Goal: Task Accomplishment & Management: Manage account settings

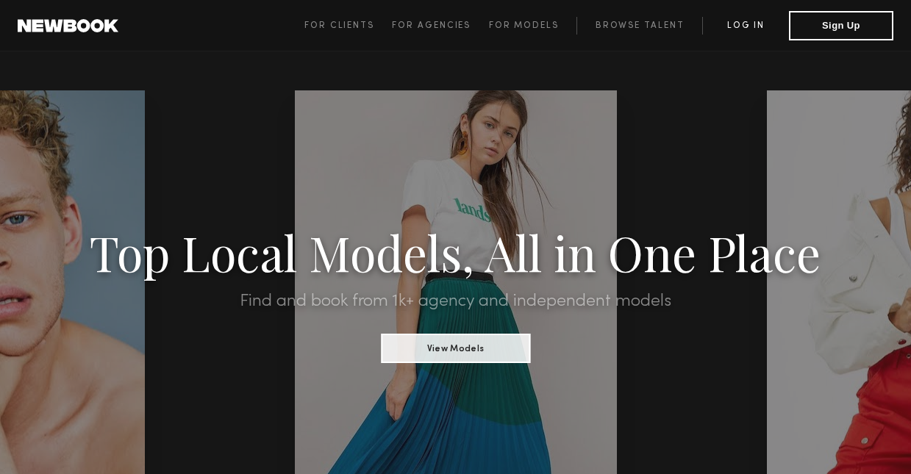
click at [739, 24] on link "Log in" at bounding box center [745, 26] width 87 height 18
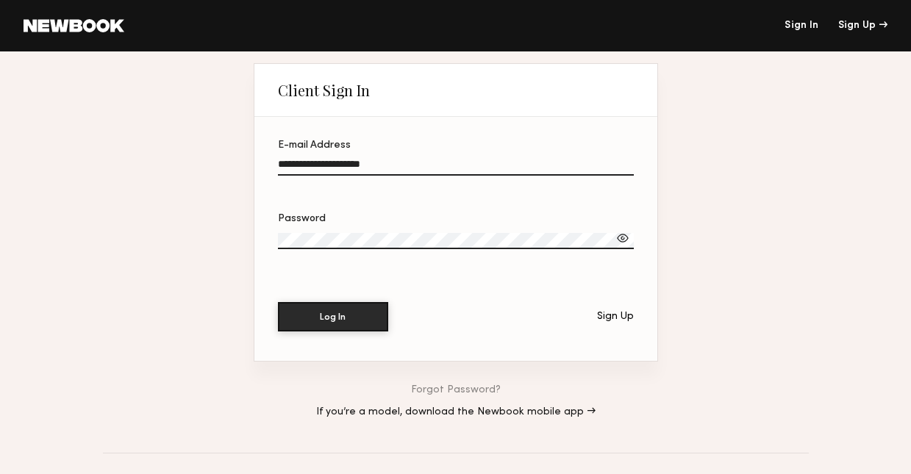
type input "**********"
click at [619, 237] on div at bounding box center [622, 238] width 15 height 15
click at [332, 316] on button "Log In" at bounding box center [333, 315] width 110 height 29
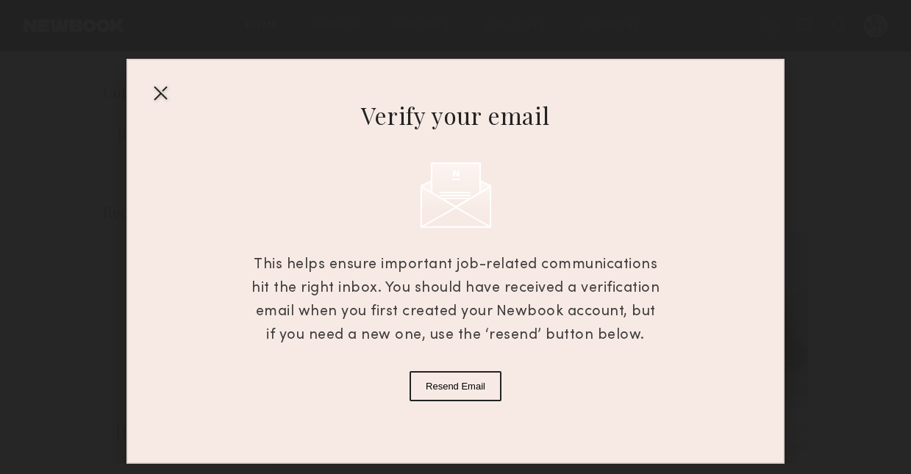
scroll to position [98, 0]
click at [698, 285] on div "Verify your email This helps ensure important job-related communications hit th…" at bounding box center [455, 261] width 658 height 405
click at [158, 96] on div at bounding box center [161, 93] width 24 height 24
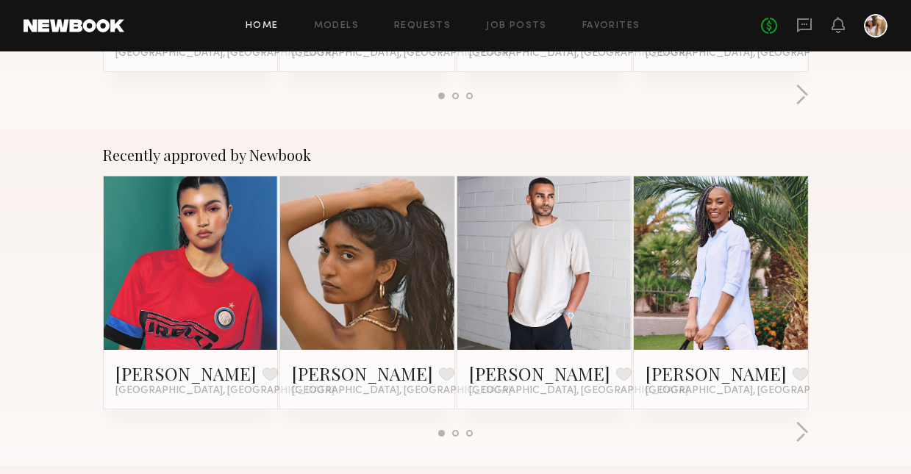
scroll to position [496, 0]
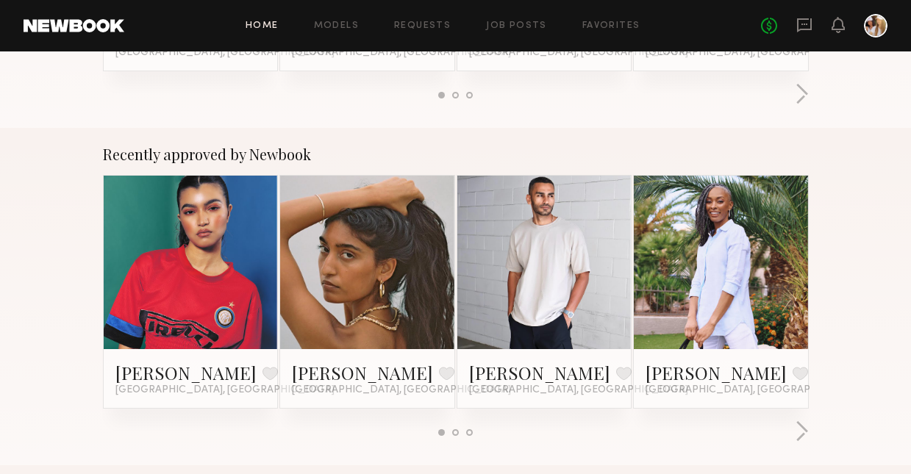
click at [877, 21] on div at bounding box center [876, 26] width 24 height 24
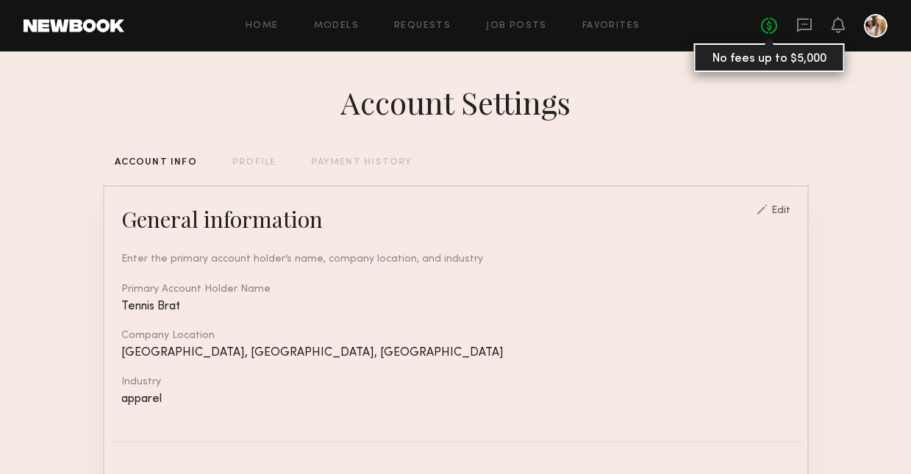
click at [768, 25] on link "No fees up to $5,000" at bounding box center [769, 26] width 16 height 16
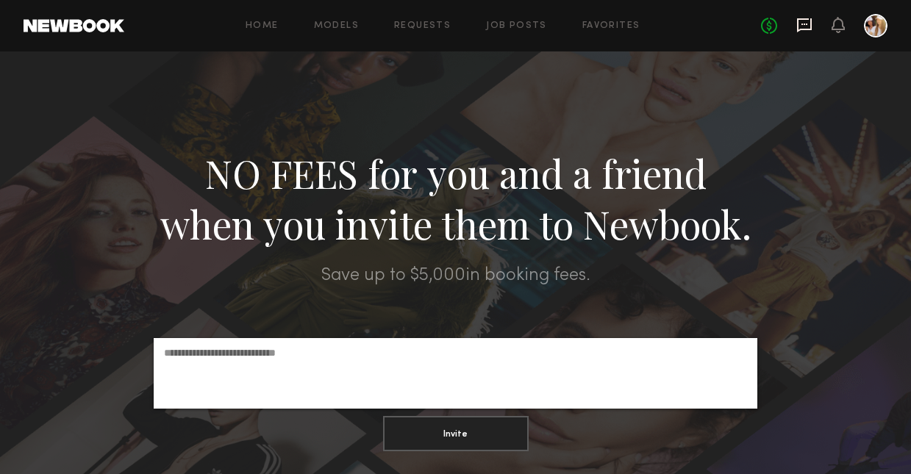
click at [801, 26] on icon at bounding box center [804, 25] width 16 height 16
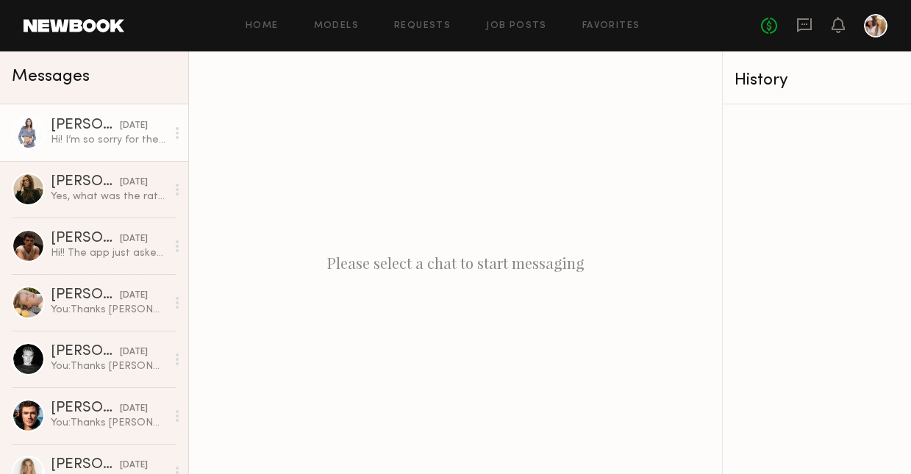
click at [129, 132] on div "[DATE]" at bounding box center [134, 126] width 28 height 14
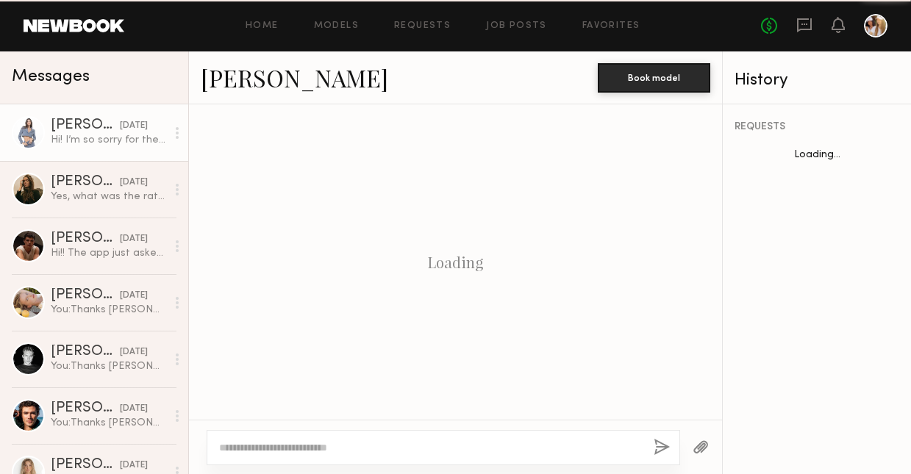
scroll to position [852, 0]
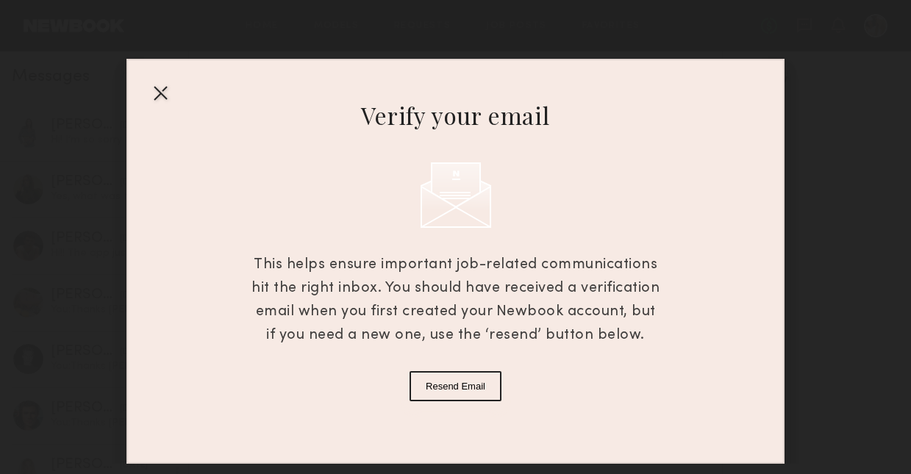
click at [165, 87] on div at bounding box center [161, 93] width 24 height 24
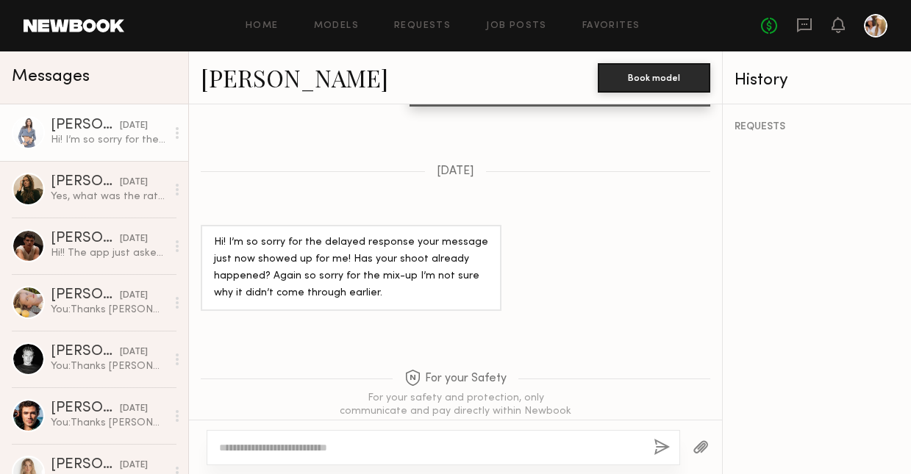
click at [760, 86] on div "History" at bounding box center [817, 80] width 165 height 17
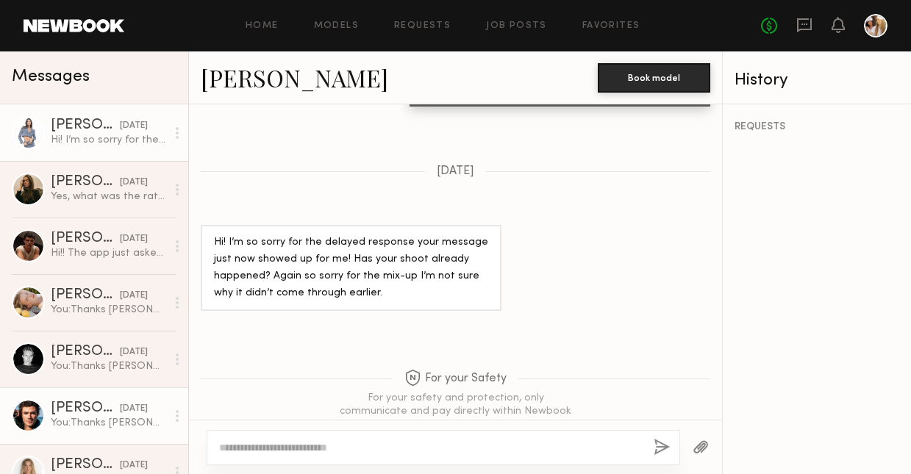
click at [120, 410] on div "04/26/2025" at bounding box center [134, 409] width 28 height 14
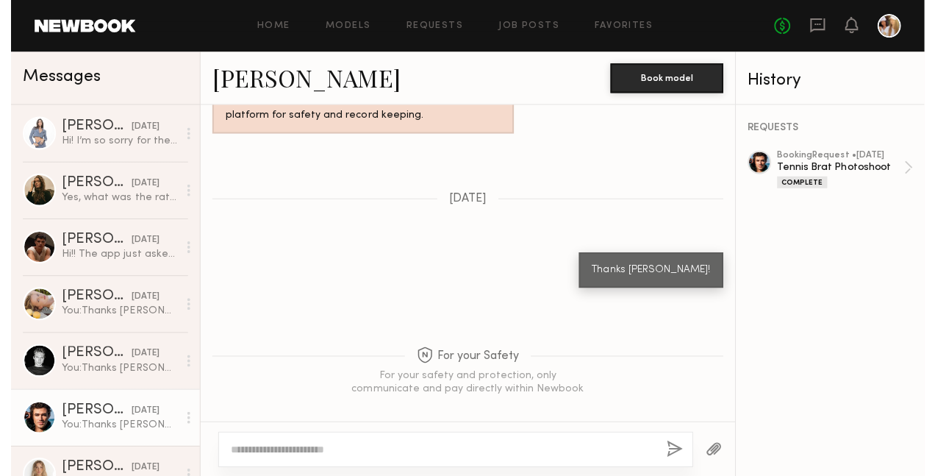
scroll to position [918, 0]
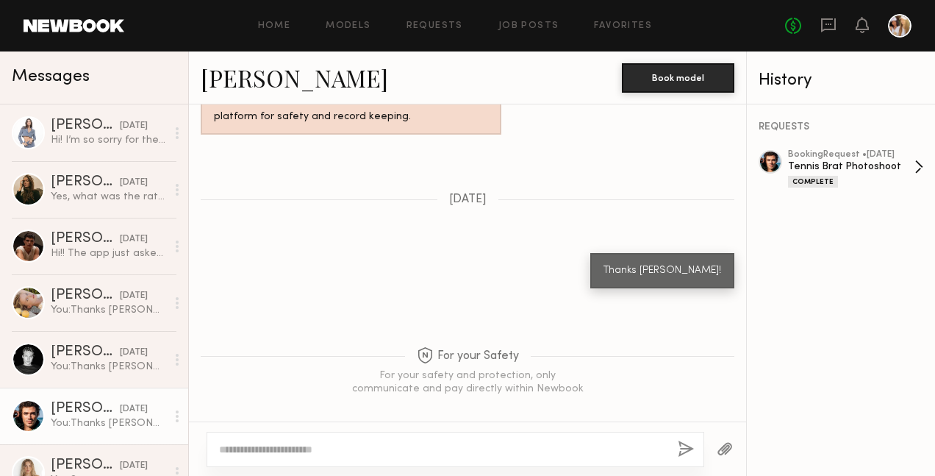
click at [841, 162] on div "Tennis Brat Photoshoot" at bounding box center [851, 167] width 126 height 14
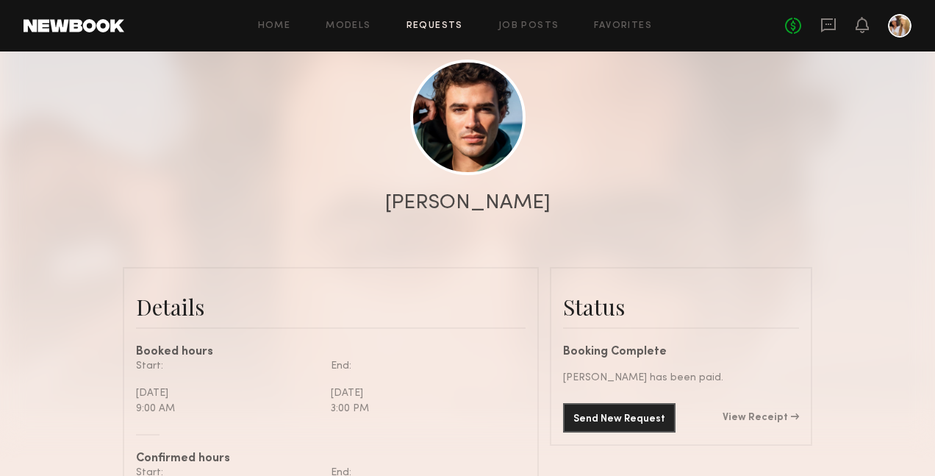
scroll to position [154, 0]
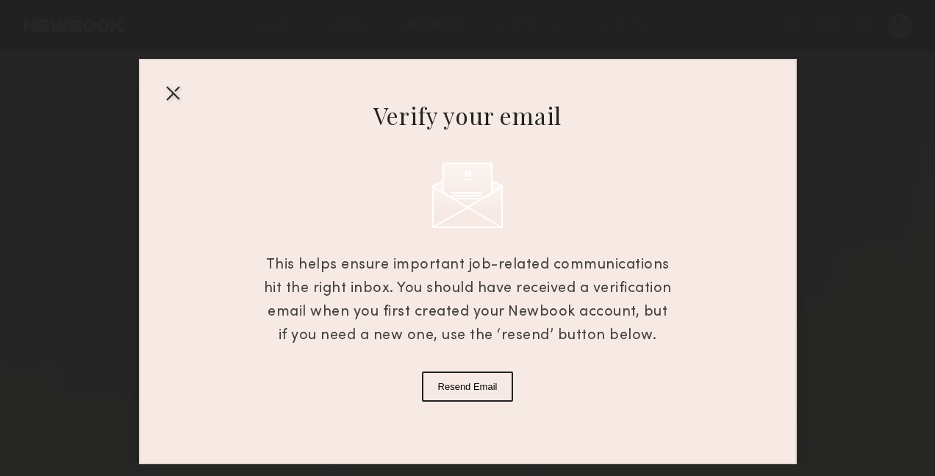
click at [173, 89] on div at bounding box center [173, 93] width 24 height 24
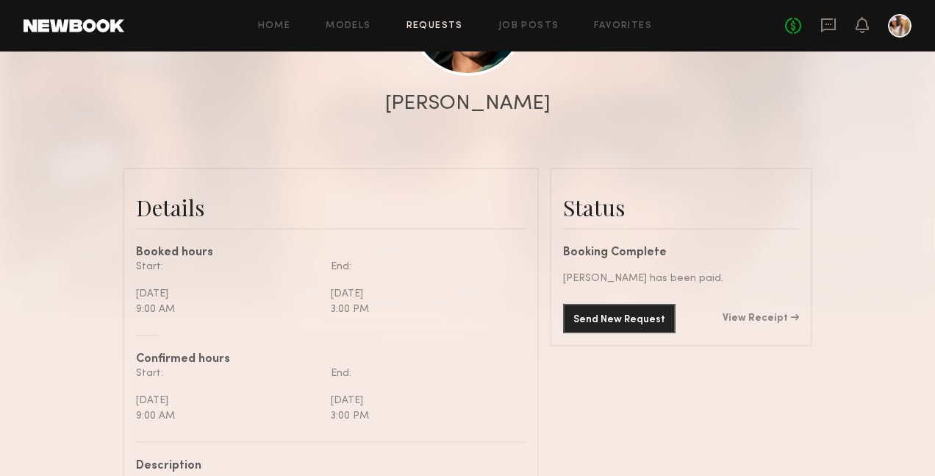
scroll to position [258, 0]
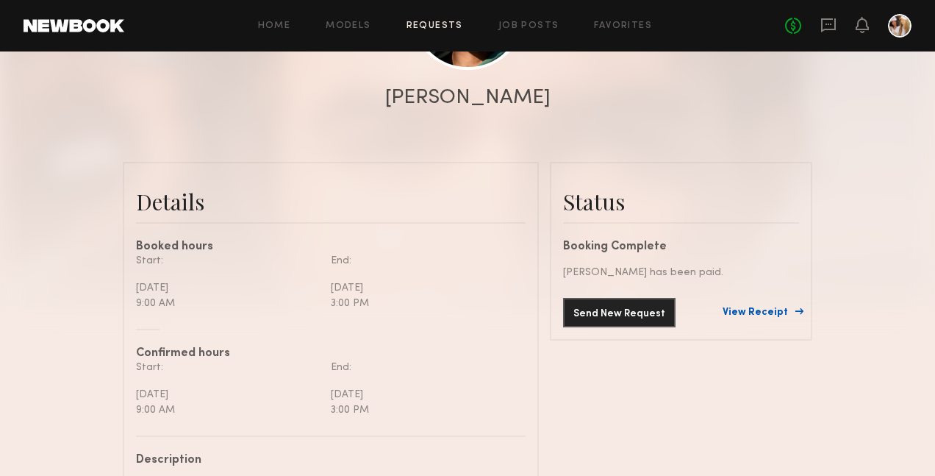
click at [774, 311] on link "View Receipt" at bounding box center [761, 312] width 76 height 10
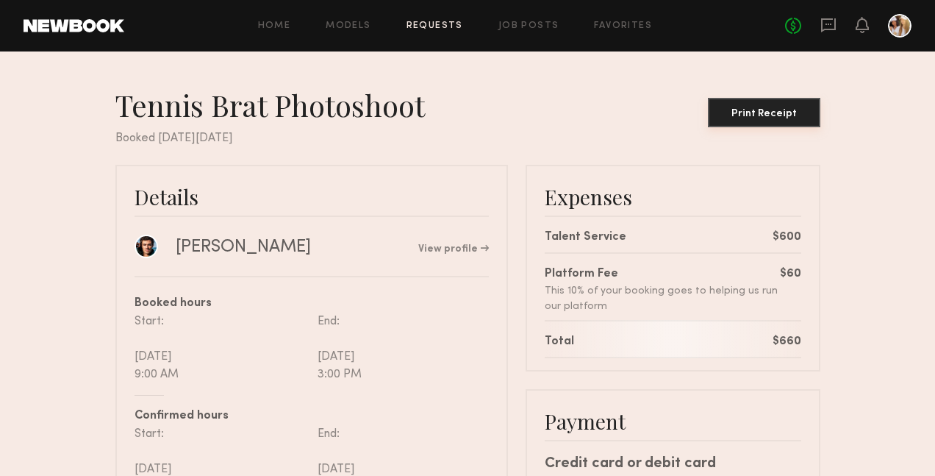
click at [773, 112] on div "Print Receipt" at bounding box center [764, 114] width 101 height 10
click at [767, 112] on div "Print Receipt" at bounding box center [764, 114] width 101 height 10
click at [750, 112] on div "Print Receipt" at bounding box center [764, 114] width 101 height 10
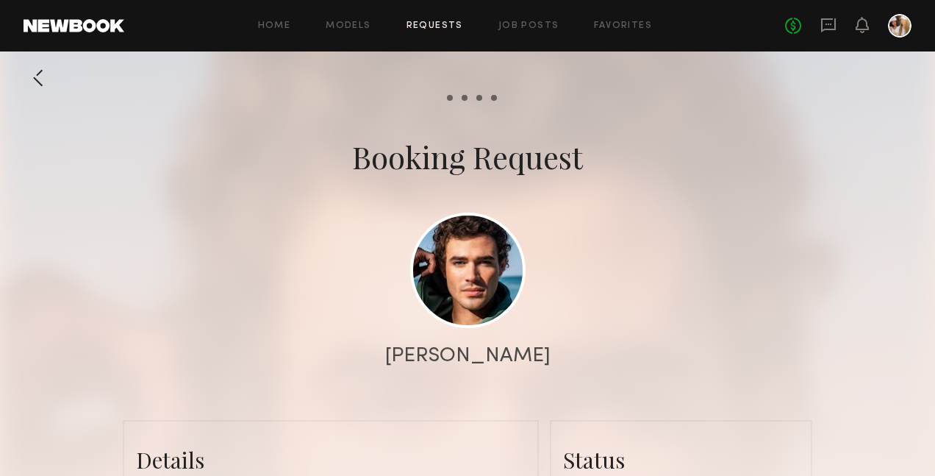
click at [32, 81] on div at bounding box center [38, 77] width 29 height 29
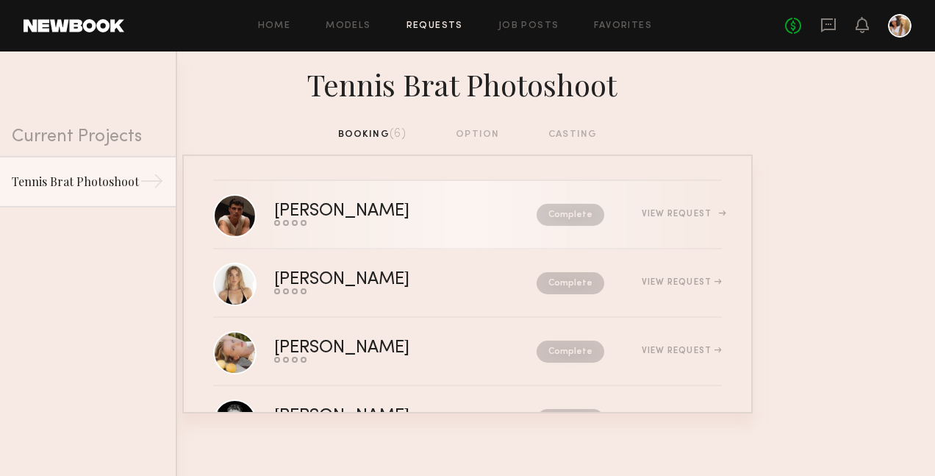
click at [399, 210] on div "Sterling R." at bounding box center [373, 211] width 199 height 17
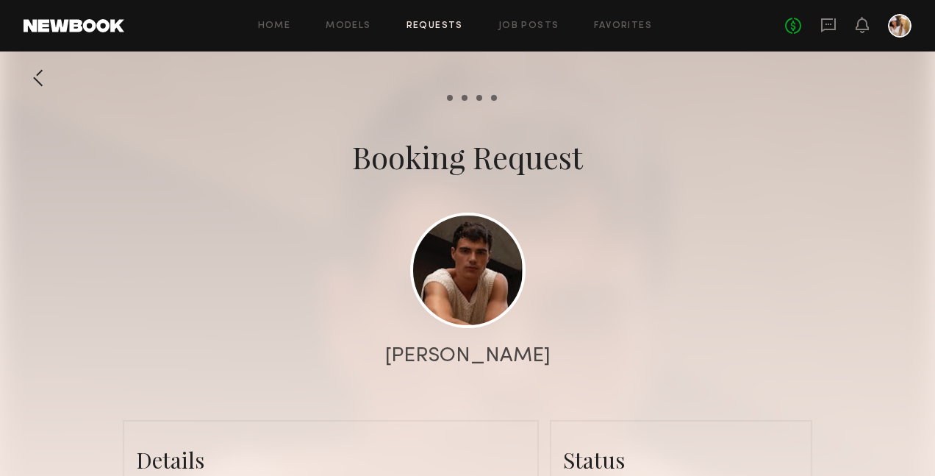
click at [33, 69] on div at bounding box center [38, 77] width 29 height 29
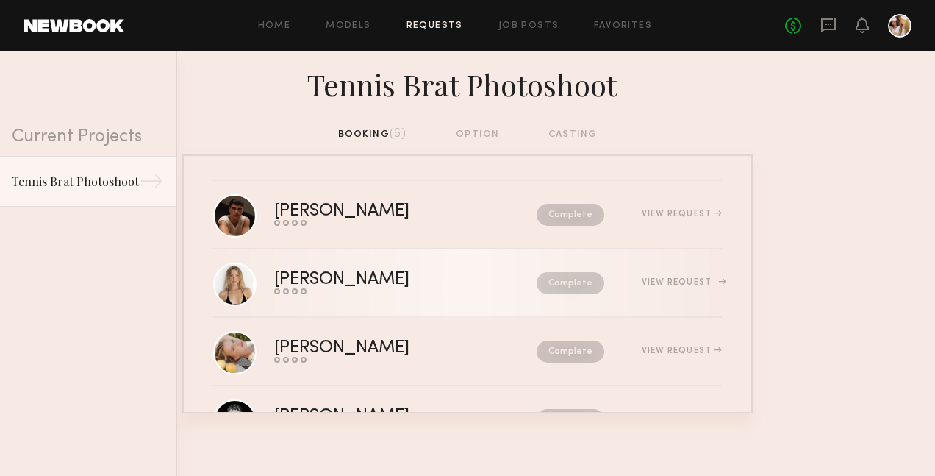
click at [296, 282] on div "Brynn R." at bounding box center [373, 279] width 199 height 17
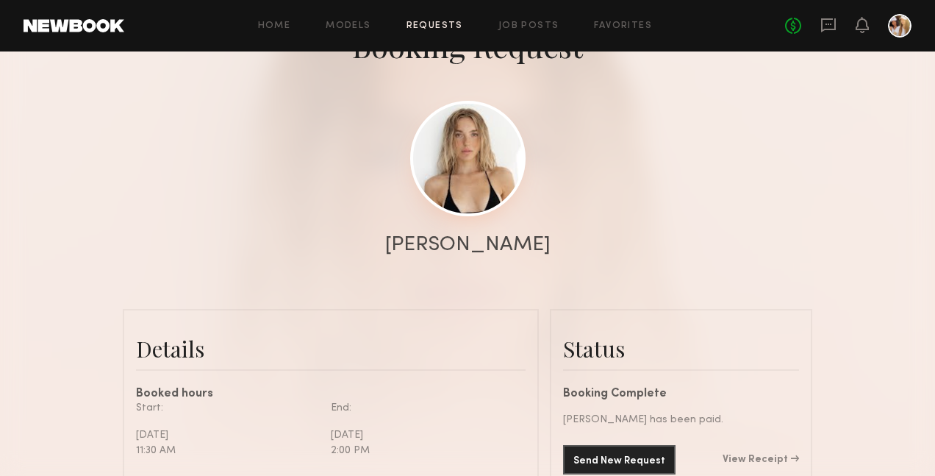
scroll to position [110, 0]
click at [458, 146] on link at bounding box center [467, 159] width 115 height 115
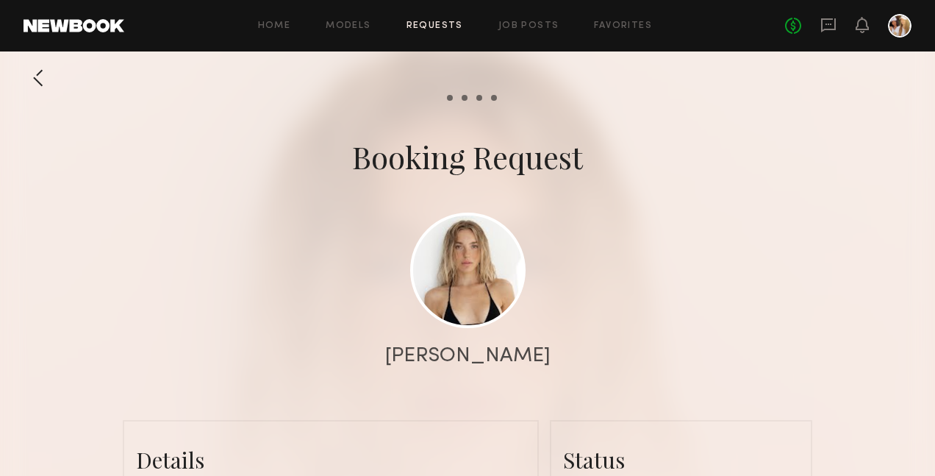
scroll to position [0, 0]
click at [36, 76] on div at bounding box center [38, 77] width 29 height 29
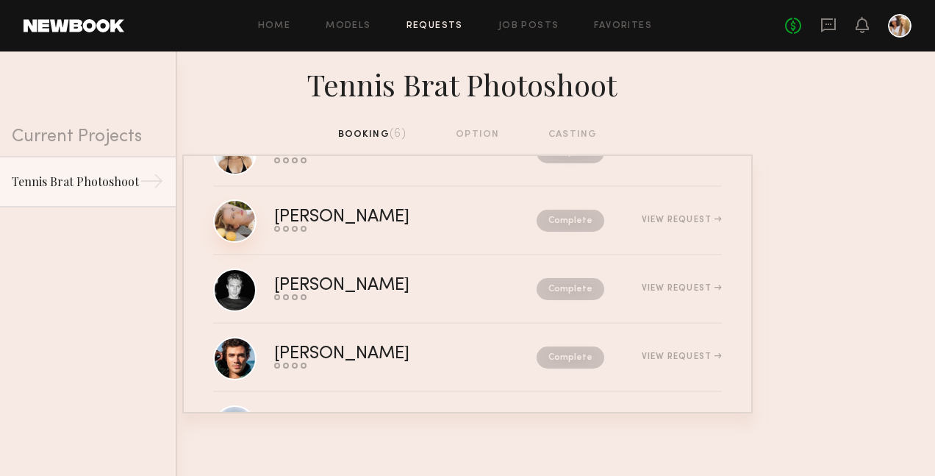
scroll to position [134, 0]
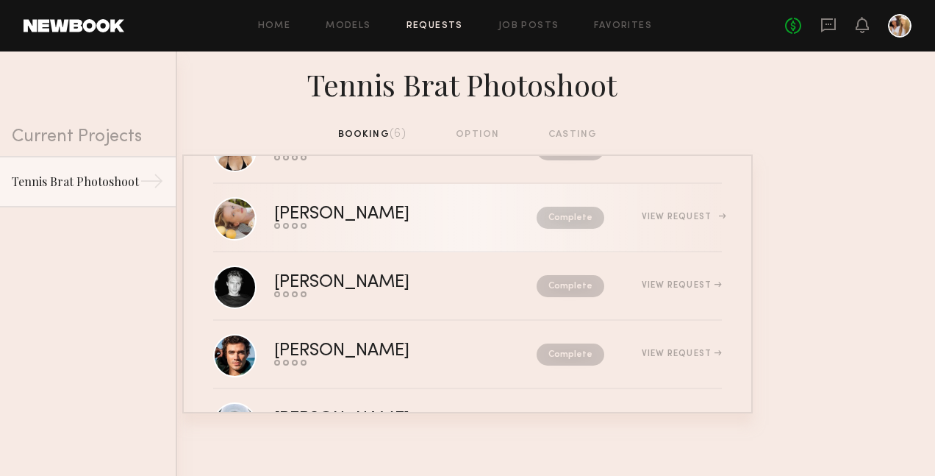
click at [287, 208] on div "Tatiana G." at bounding box center [373, 214] width 199 height 17
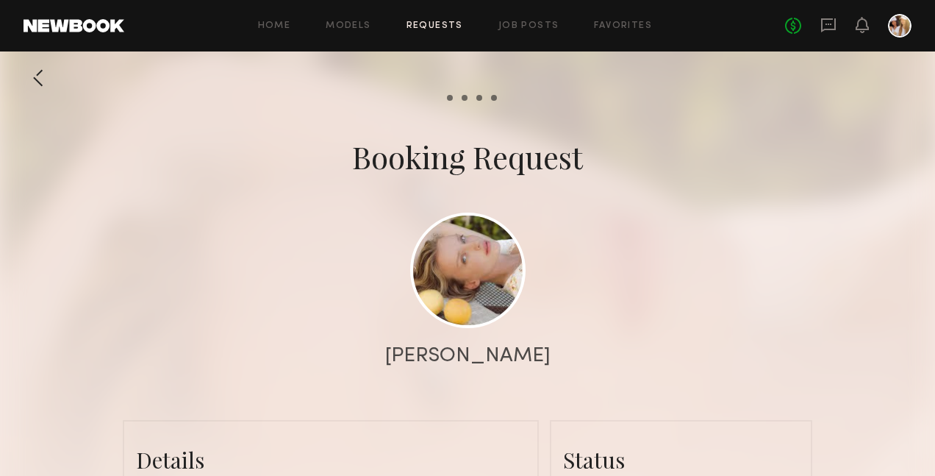
click at [38, 74] on div at bounding box center [38, 77] width 29 height 29
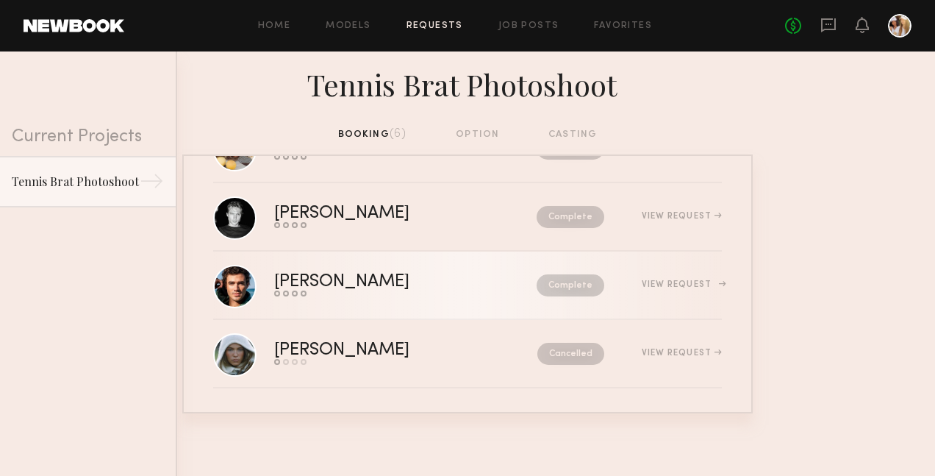
scroll to position [203, 0]
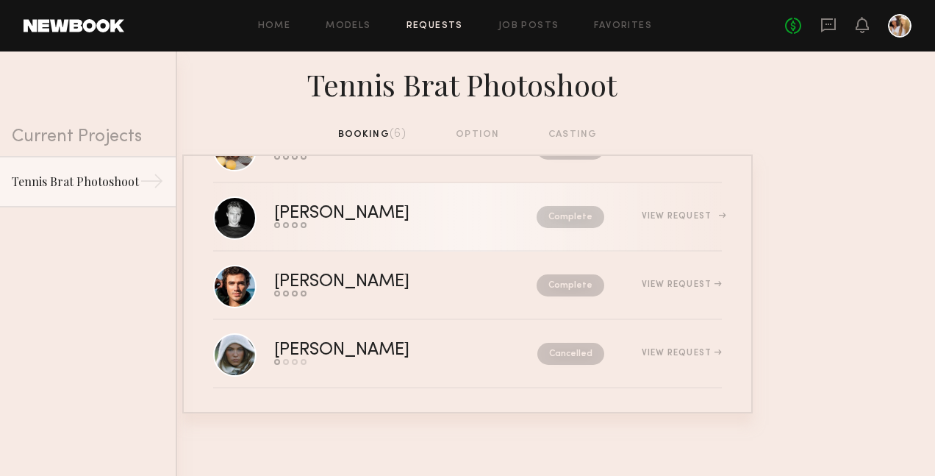
click at [276, 209] on div "Sasha P." at bounding box center [373, 213] width 199 height 17
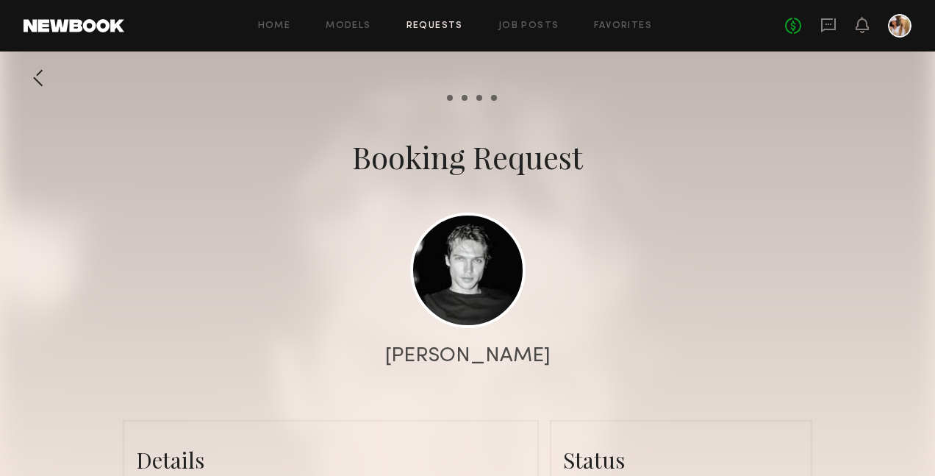
click at [37, 74] on div at bounding box center [38, 77] width 29 height 29
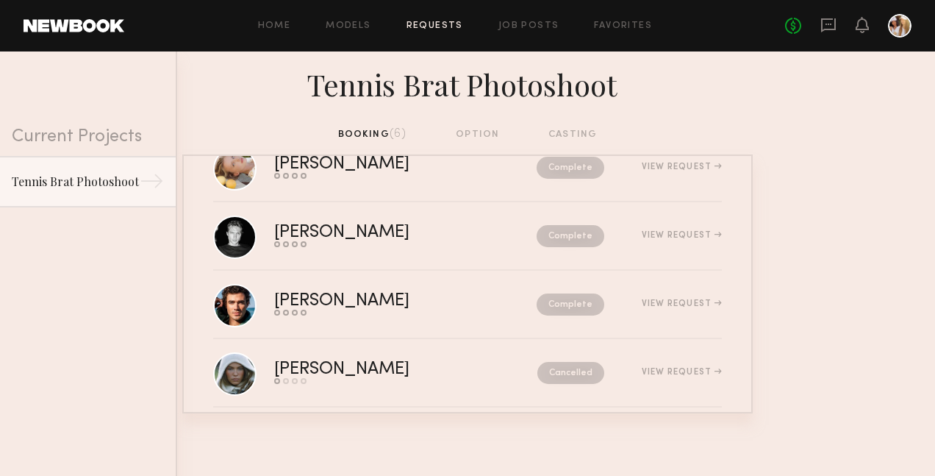
scroll to position [186, 0]
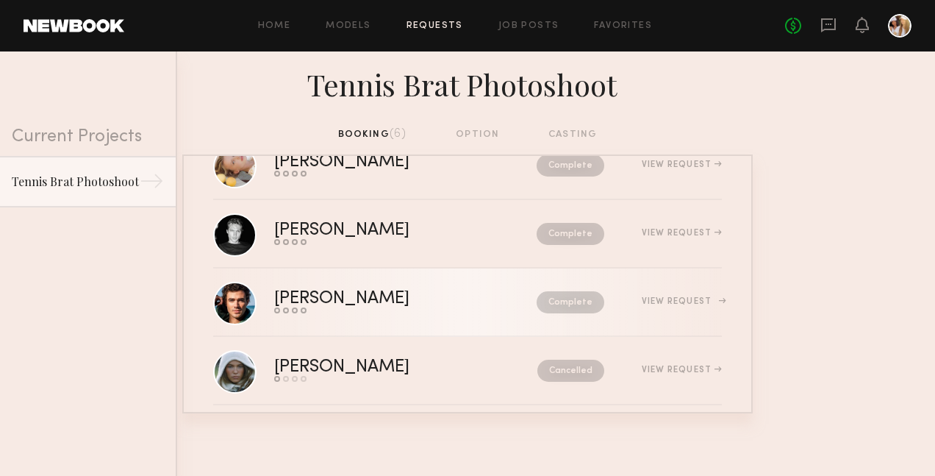
click at [301, 301] on div "Chase H." at bounding box center [373, 298] width 199 height 17
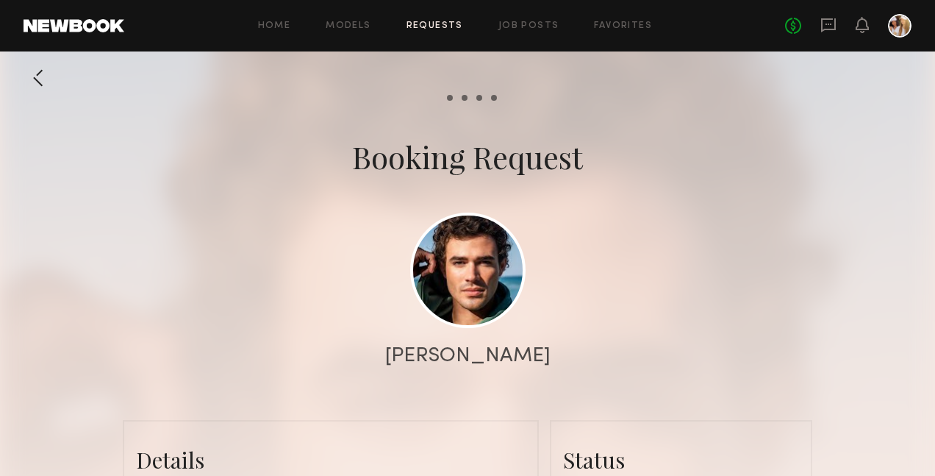
click at [35, 74] on div at bounding box center [38, 77] width 29 height 29
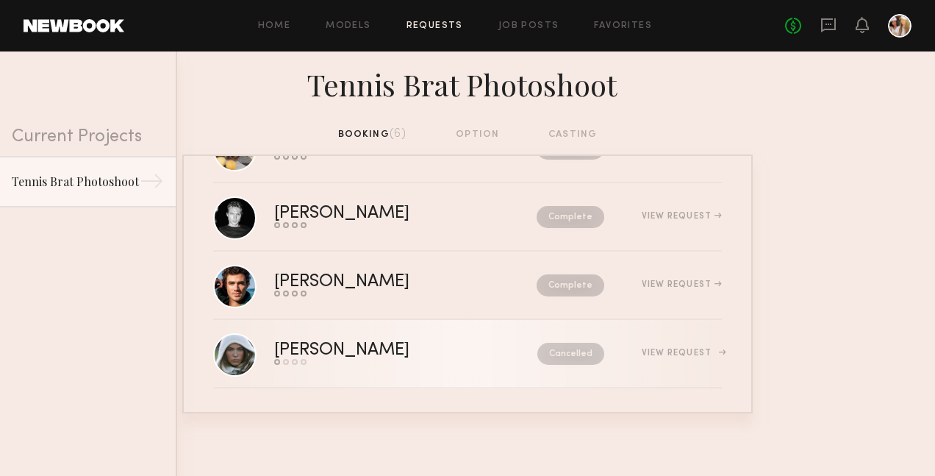
click at [307, 347] on div "Mallory P." at bounding box center [373, 350] width 199 height 17
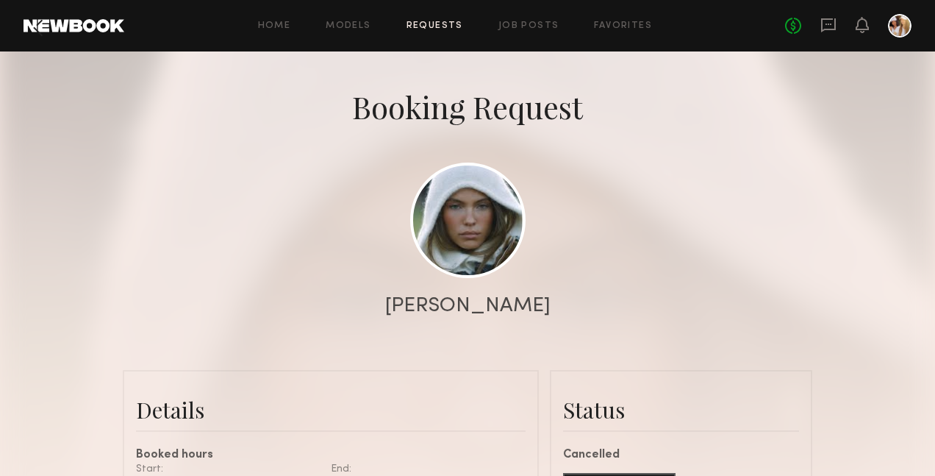
scroll to position [50, 0]
click at [477, 216] on link at bounding box center [467, 219] width 115 height 115
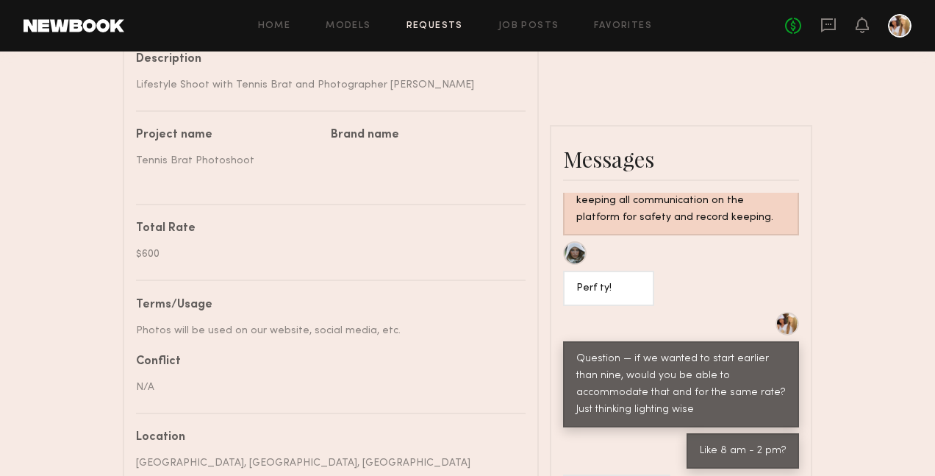
scroll to position [554, 0]
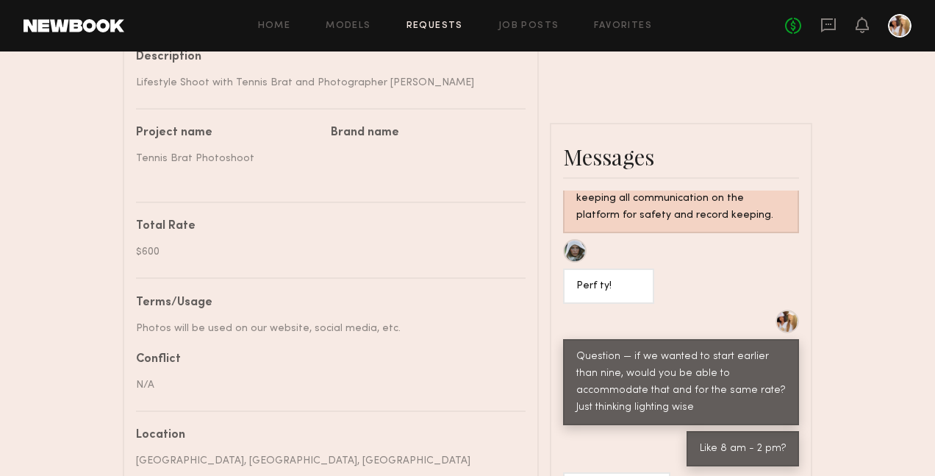
click at [899, 26] on div at bounding box center [900, 26] width 24 height 24
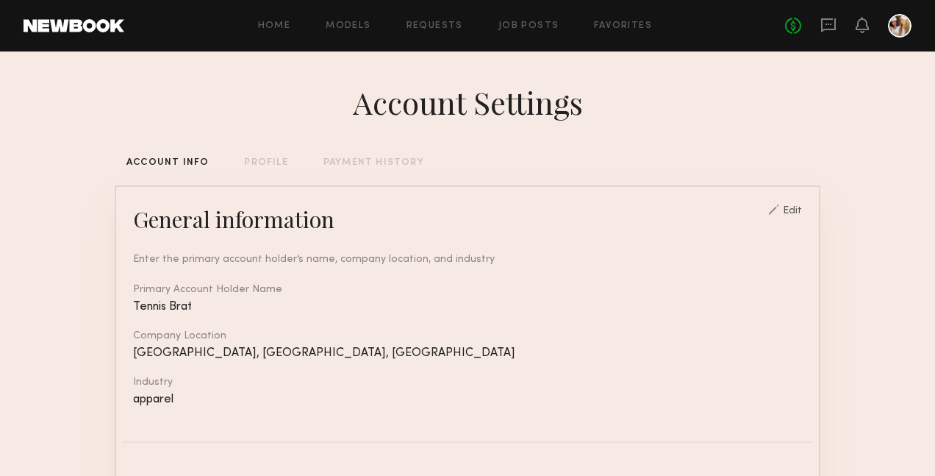
click at [386, 161] on div "PAYMENT HISTORY" at bounding box center [374, 163] width 101 height 10
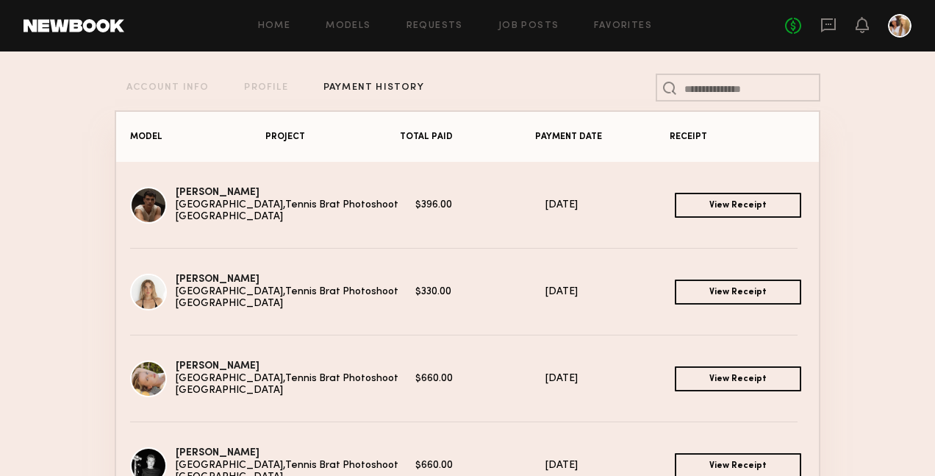
scroll to position [73, 0]
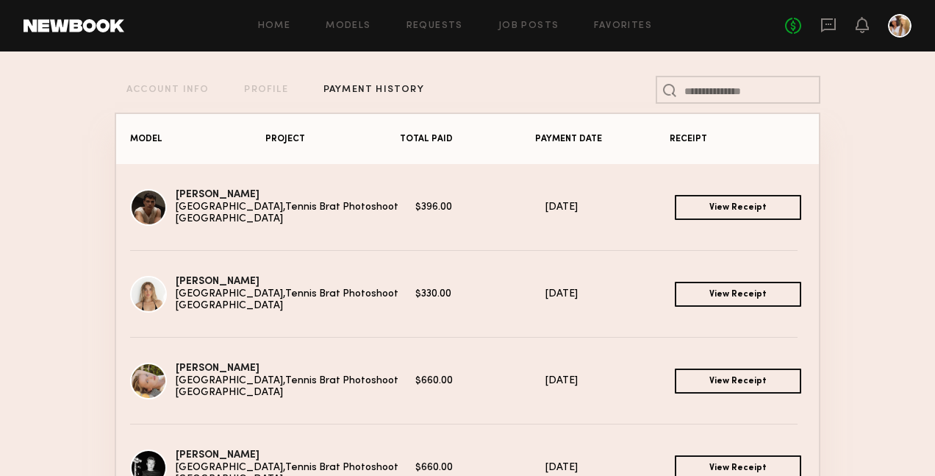
click at [710, 295] on link "View Receipt" at bounding box center [738, 294] width 126 height 25
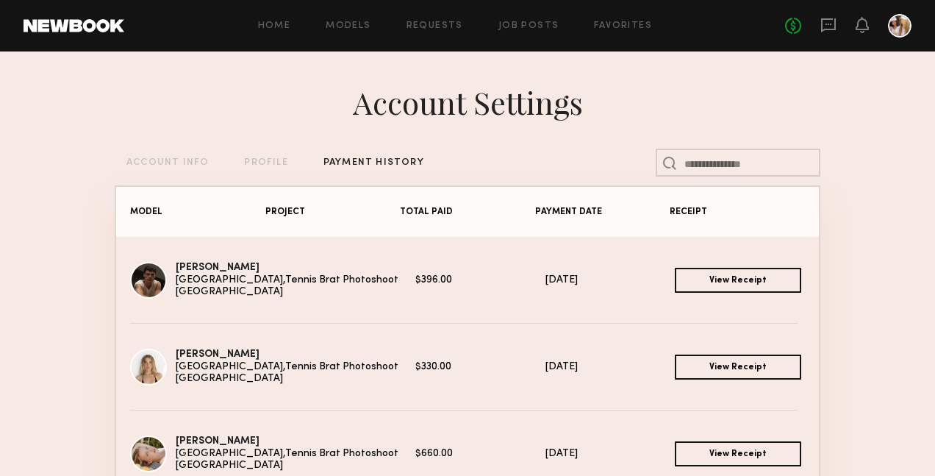
scroll to position [0, 0]
click at [897, 24] on div at bounding box center [900, 26] width 24 height 24
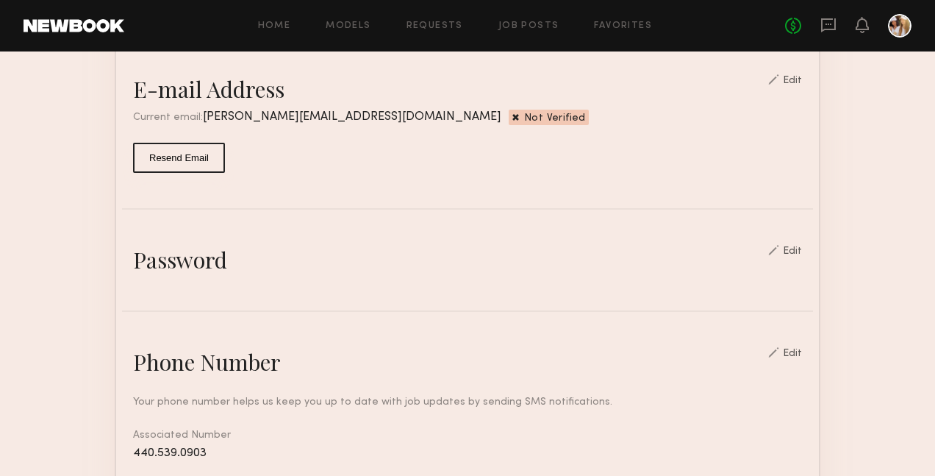
scroll to position [403, 0]
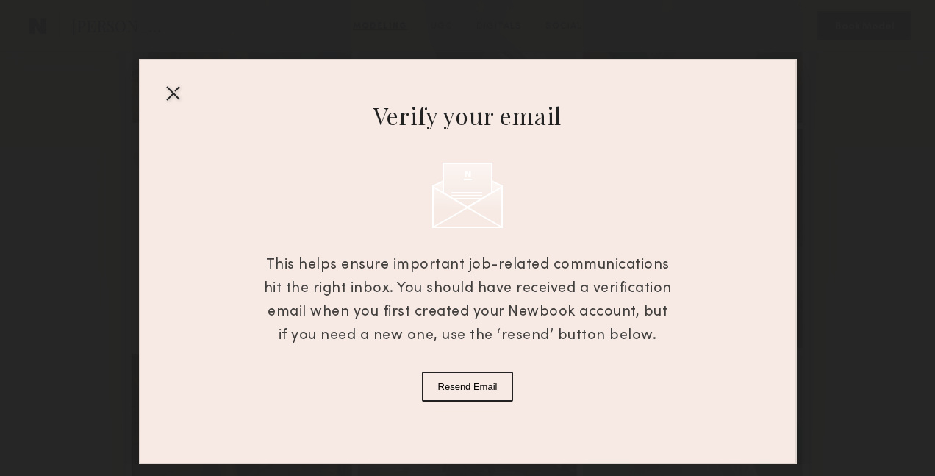
scroll to position [515, 0]
click at [172, 96] on div at bounding box center [173, 93] width 24 height 24
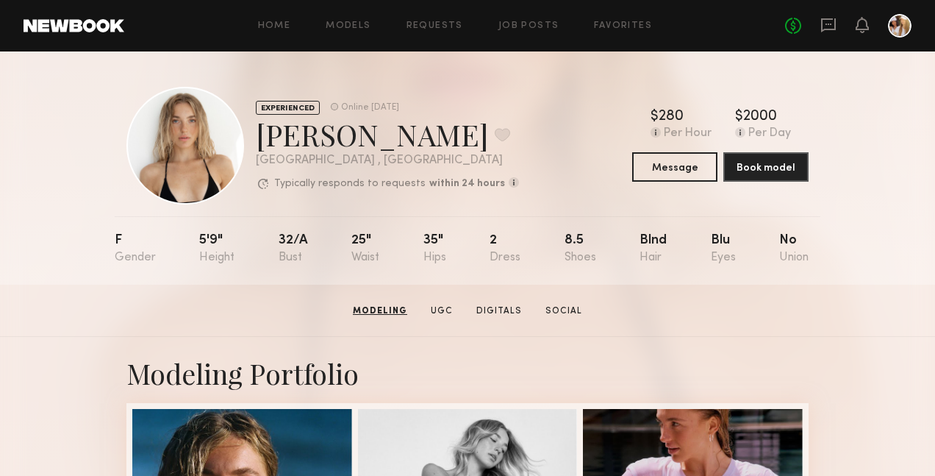
scroll to position [0, 0]
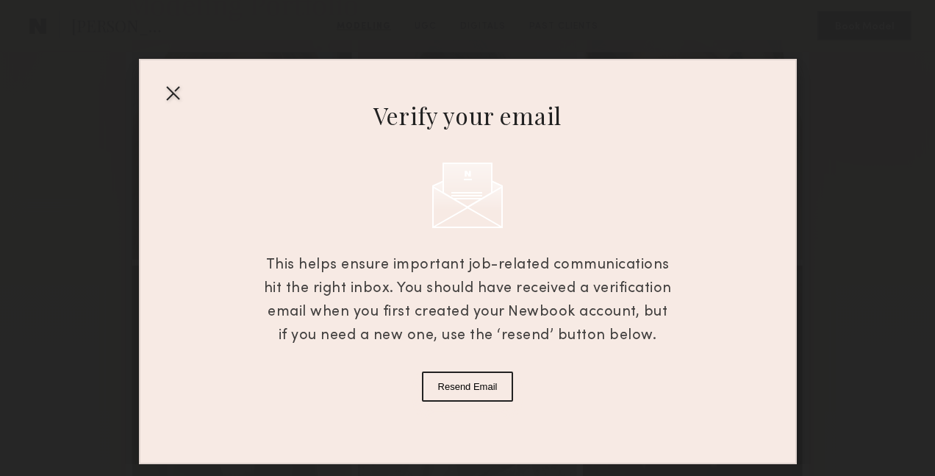
scroll to position [368, 0]
click at [176, 96] on div at bounding box center [173, 93] width 24 height 24
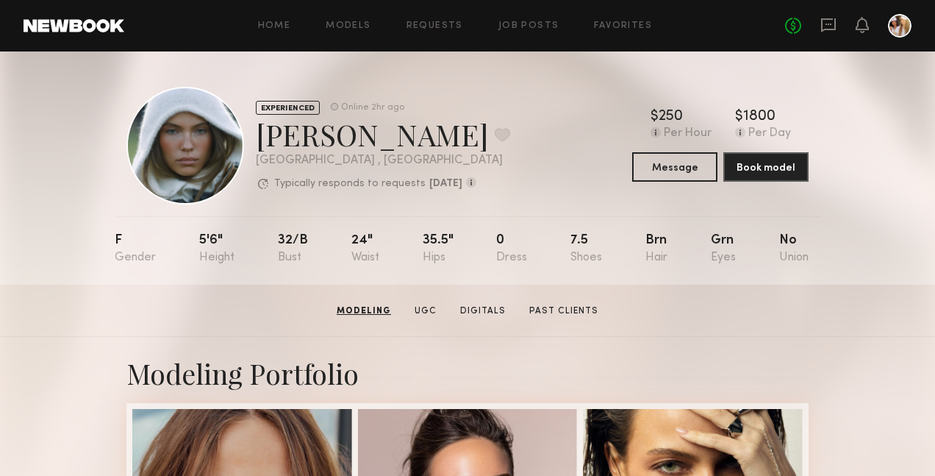
scroll to position [0, 0]
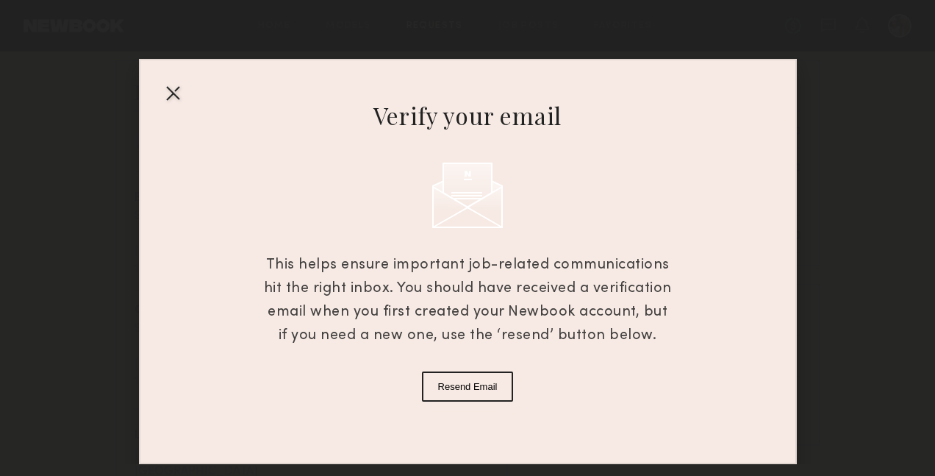
scroll to position [107, 0]
click at [171, 94] on div at bounding box center [173, 93] width 24 height 24
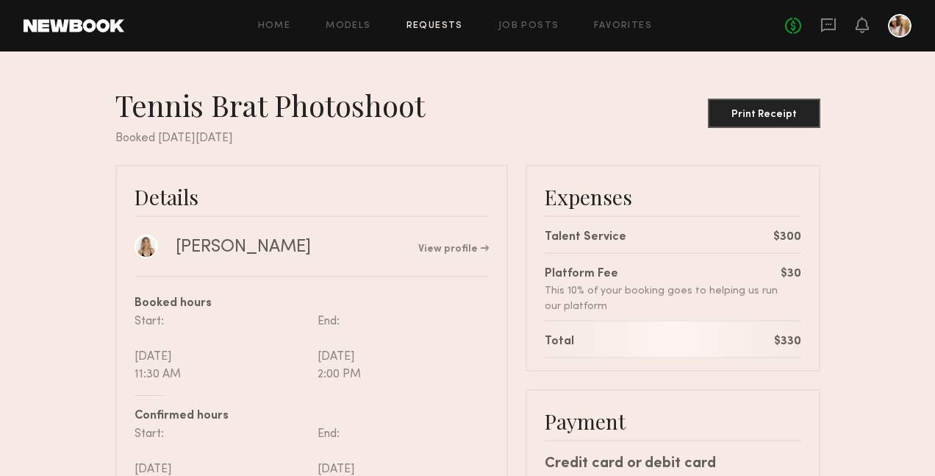
scroll to position [0, 0]
click at [749, 114] on div "Print Receipt" at bounding box center [764, 114] width 101 height 10
click at [639, 110] on div "Tennis Brat Photoshoot Print Receipt" at bounding box center [467, 108] width 705 height 43
click at [898, 26] on div at bounding box center [900, 26] width 24 height 24
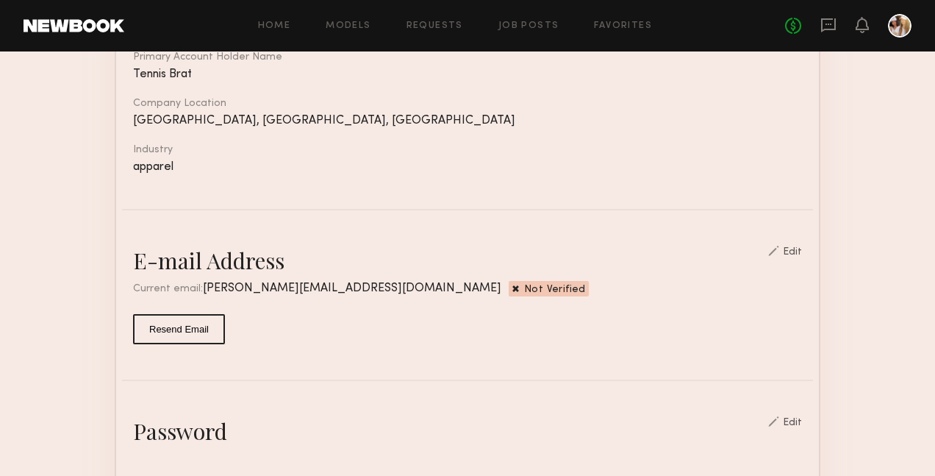
scroll to position [235, 0]
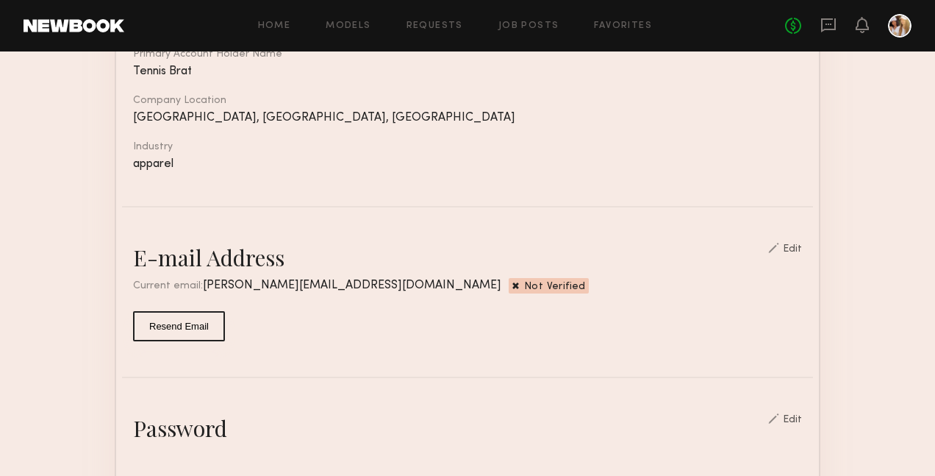
click at [801, 246] on div "Edit" at bounding box center [792, 249] width 19 height 10
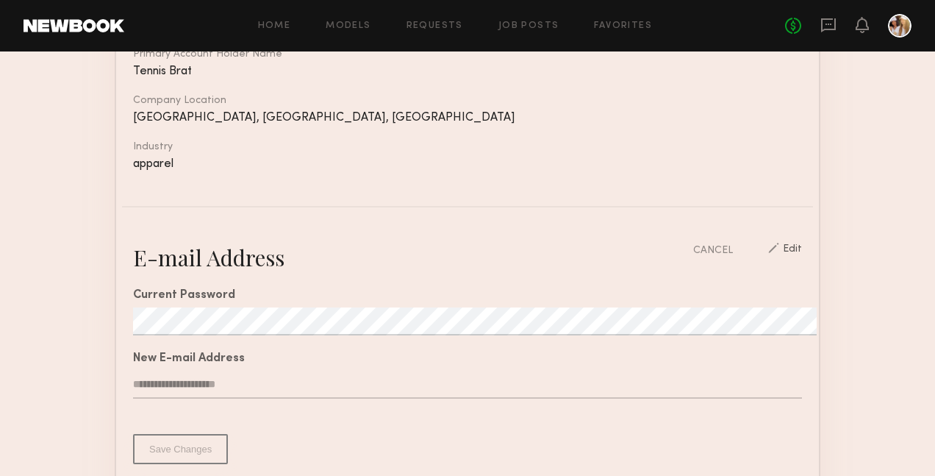
click at [174, 449] on button "Save Changes" at bounding box center [180, 449] width 95 height 30
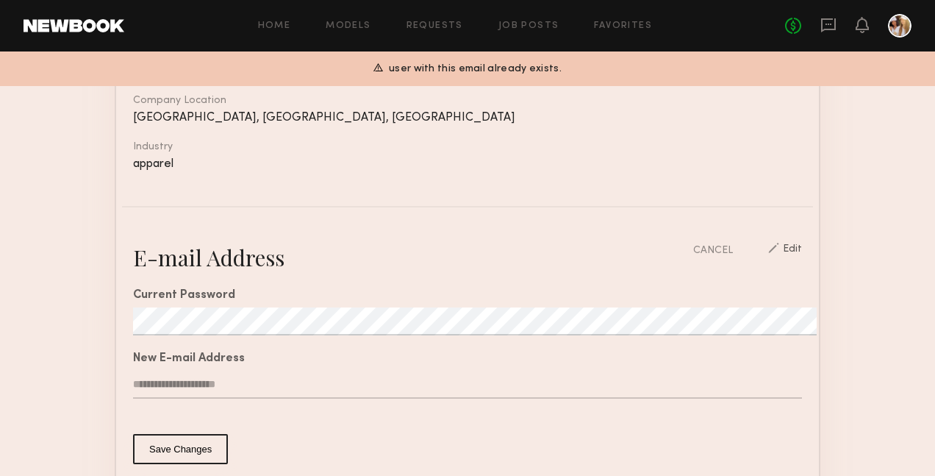
click at [162, 382] on input "**********" at bounding box center [467, 385] width 669 height 28
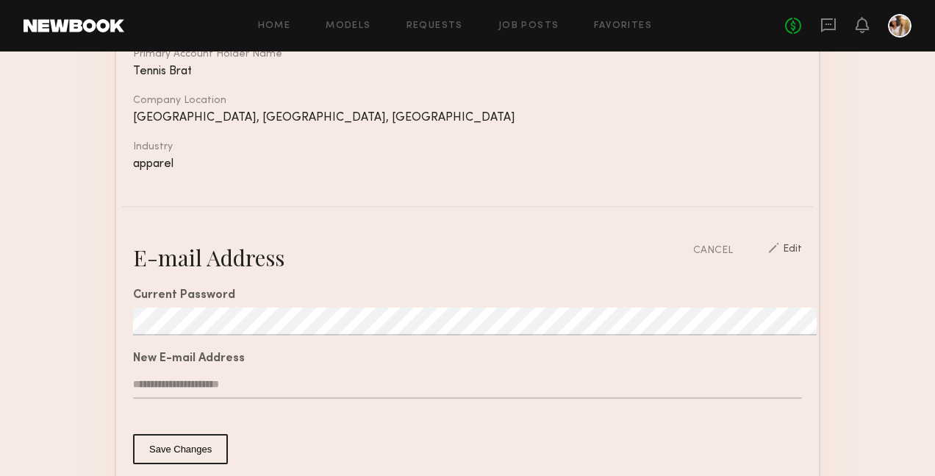
type input "**********"
click at [263, 435] on common-button-deprecated "Save Changes" at bounding box center [467, 449] width 669 height 30
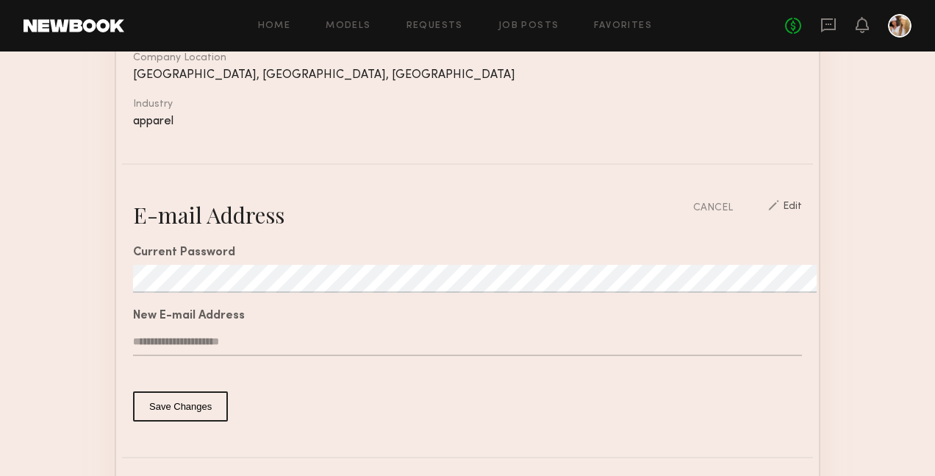
scroll to position [279, 0]
click at [190, 407] on button "Save Changes" at bounding box center [180, 405] width 95 height 30
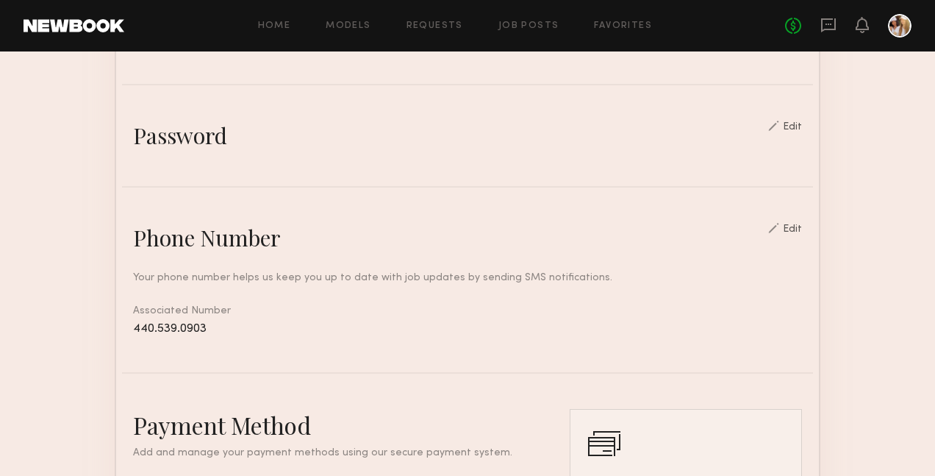
scroll to position [481, 0]
click at [800, 226] on div "Edit" at bounding box center [792, 229] width 19 height 10
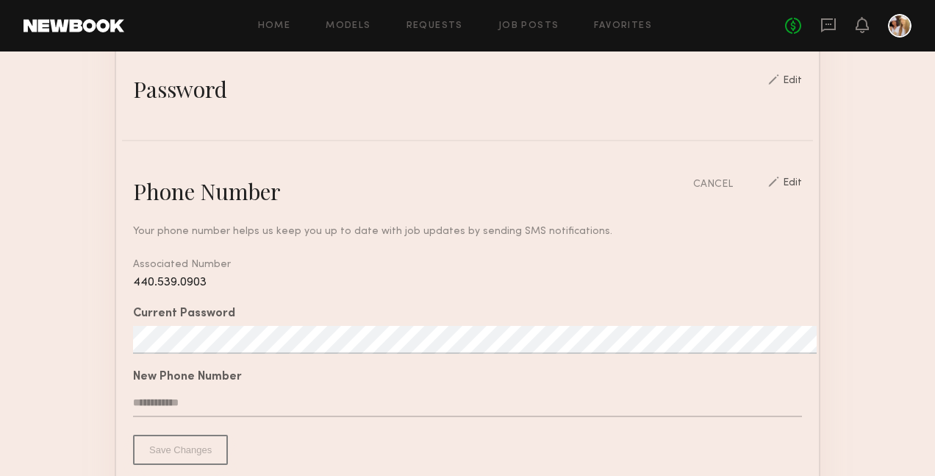
scroll to position [543, 0]
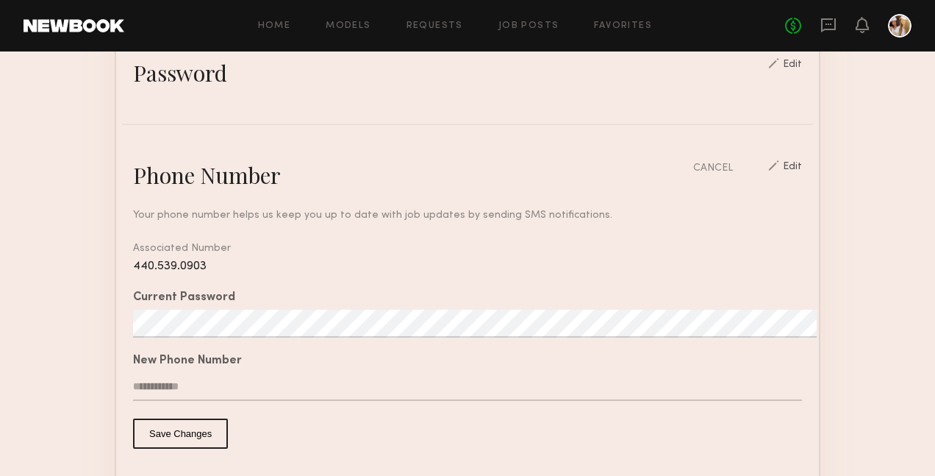
click at [341, 260] on div "440.539.0903" at bounding box center [467, 266] width 669 height 15
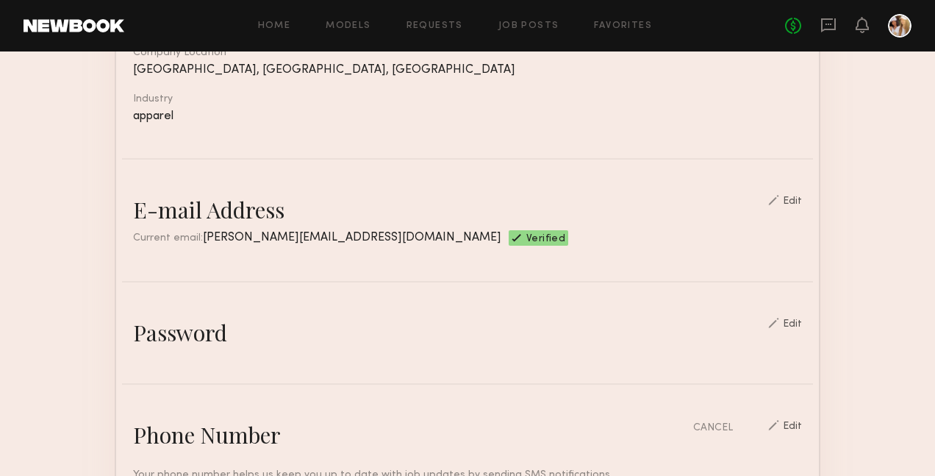
scroll to position [268, 0]
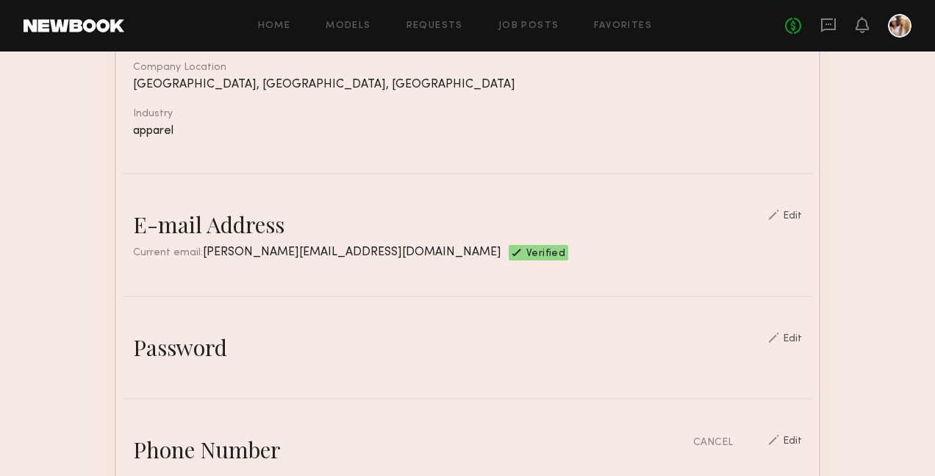
click at [560, 334] on div "Password Edit" at bounding box center [467, 346] width 669 height 29
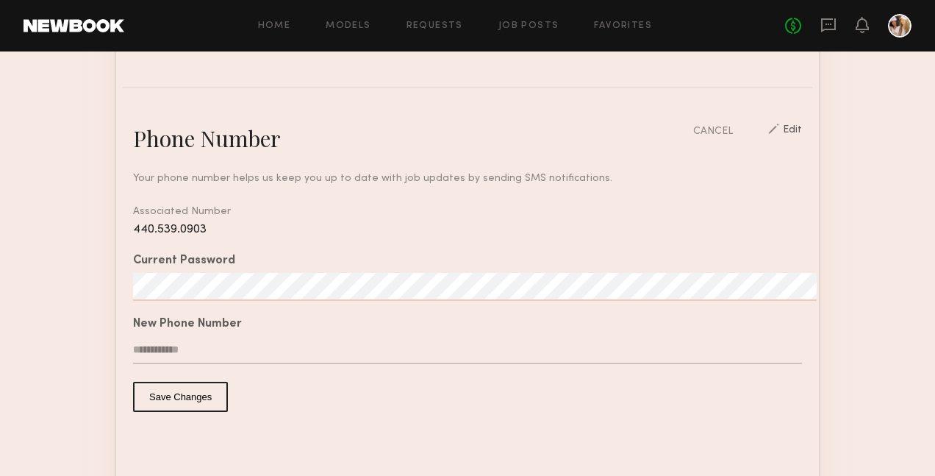
scroll to position [581, 0]
click at [426, 260] on div "Current Password" at bounding box center [467, 260] width 669 height 12
click at [407, 342] on input "text" at bounding box center [467, 349] width 669 height 28
type input "**********"
click at [171, 401] on button "Save Changes" at bounding box center [180, 395] width 95 height 30
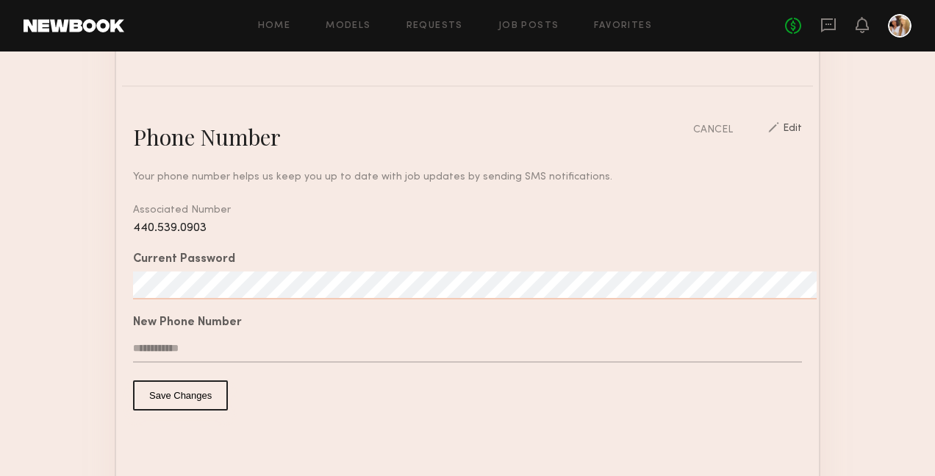
click at [199, 393] on button "Save Changes" at bounding box center [180, 395] width 95 height 30
click at [802, 125] on div "Edit" at bounding box center [792, 131] width 19 height 14
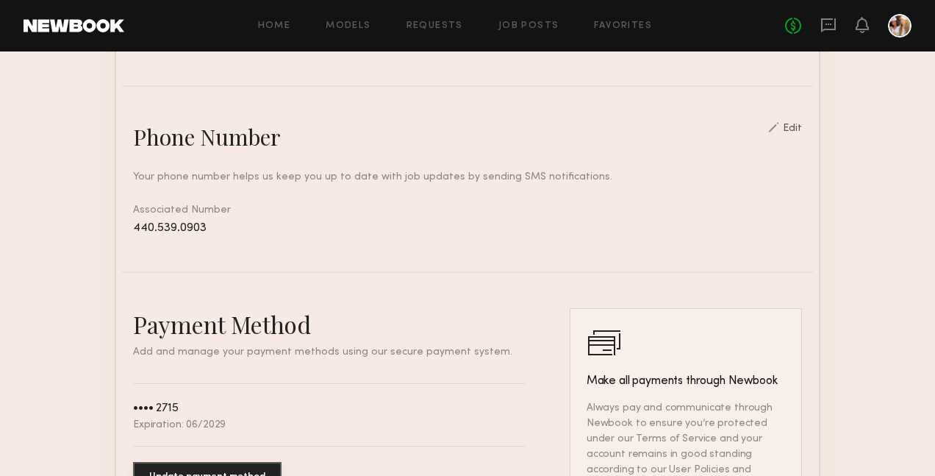
click at [186, 222] on span "440.539.0903" at bounding box center [170, 228] width 74 height 12
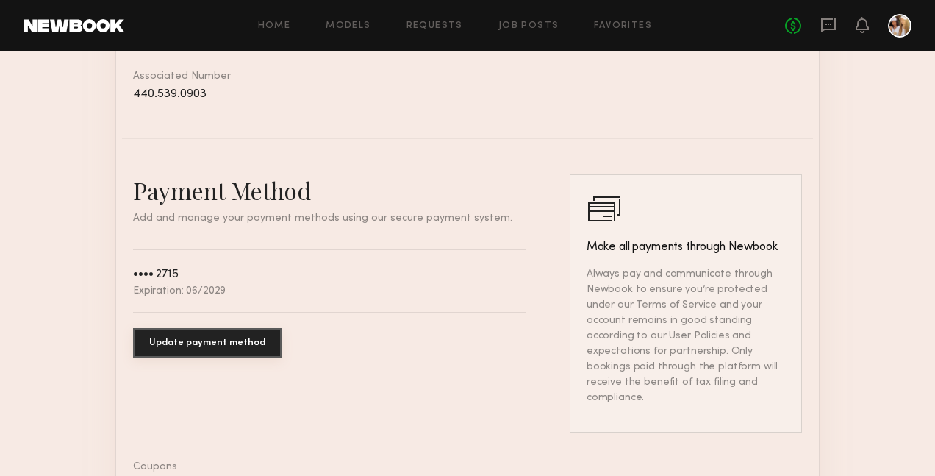
scroll to position [720, 0]
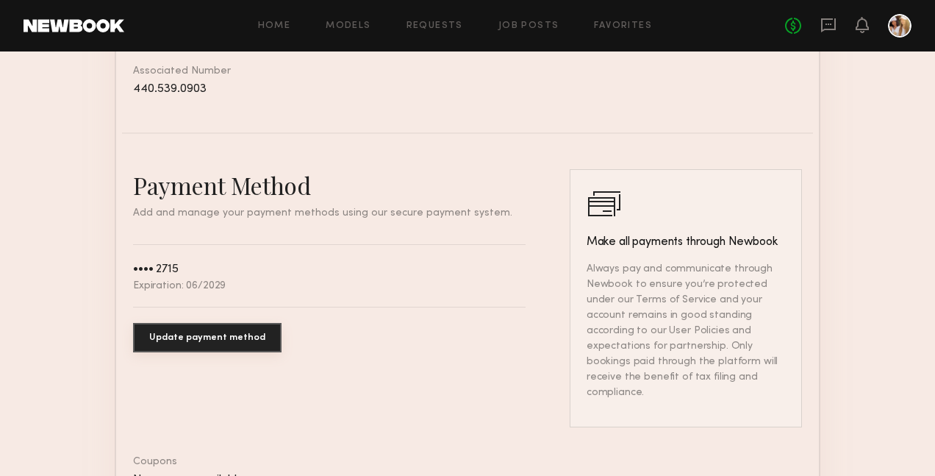
click at [215, 334] on button "Update payment method" at bounding box center [207, 337] width 149 height 29
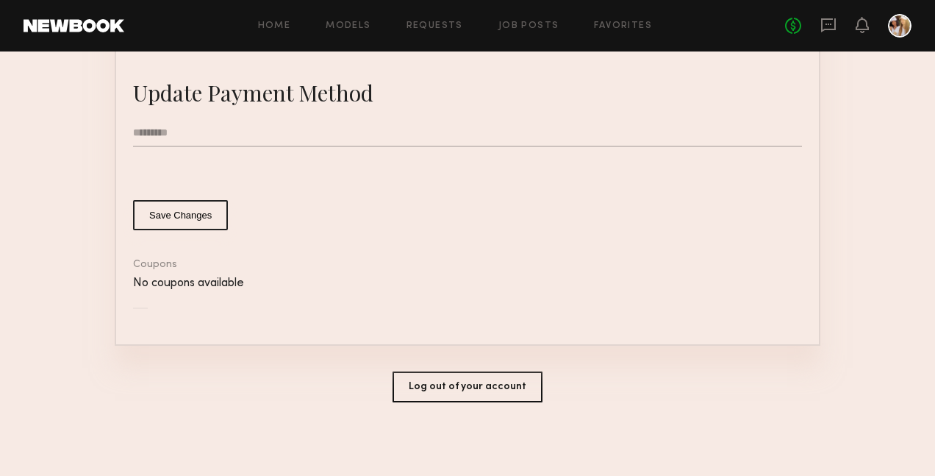
scroll to position [812, 0]
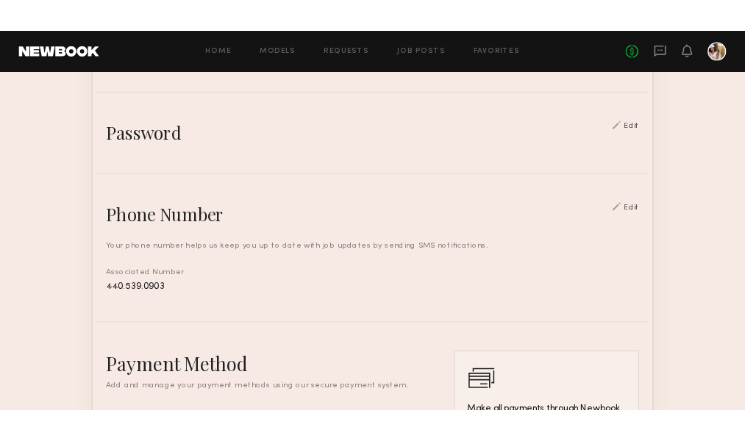
scroll to position [487, 0]
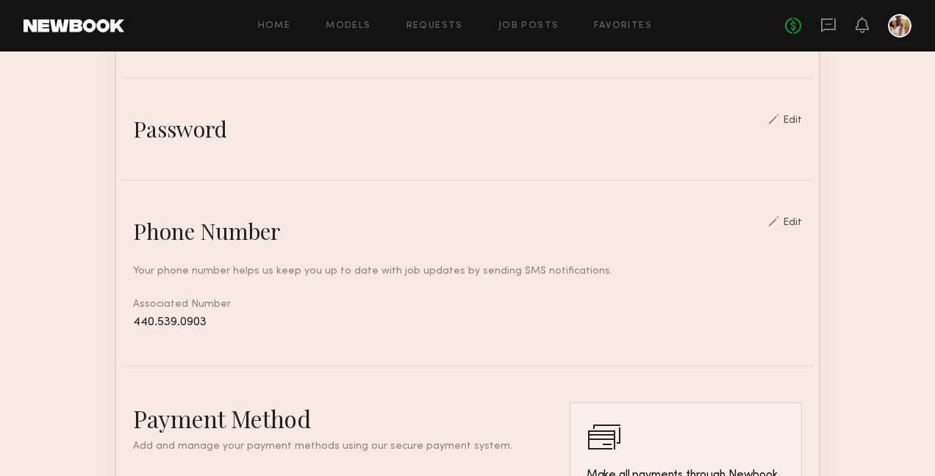
click at [798, 218] on div "Edit" at bounding box center [792, 223] width 19 height 10
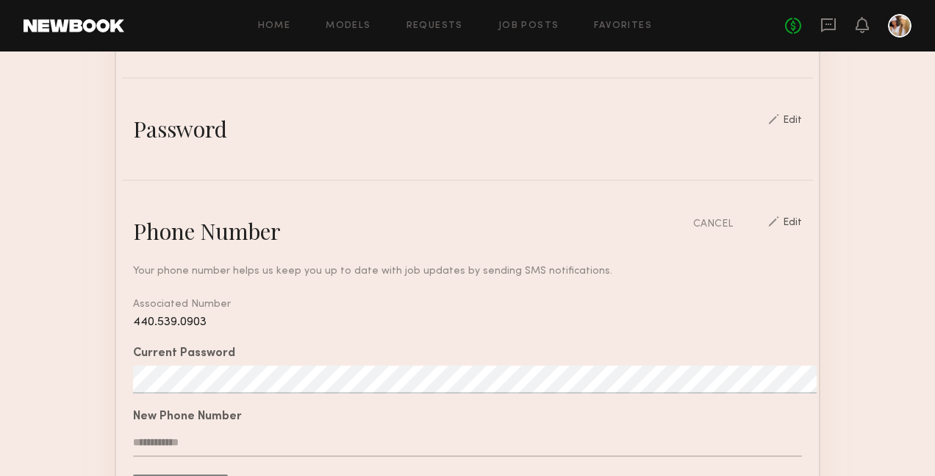
click at [612, 280] on div "Your phone number helps us keep you up to date with job updates by sending SMS …" at bounding box center [467, 393] width 669 height 294
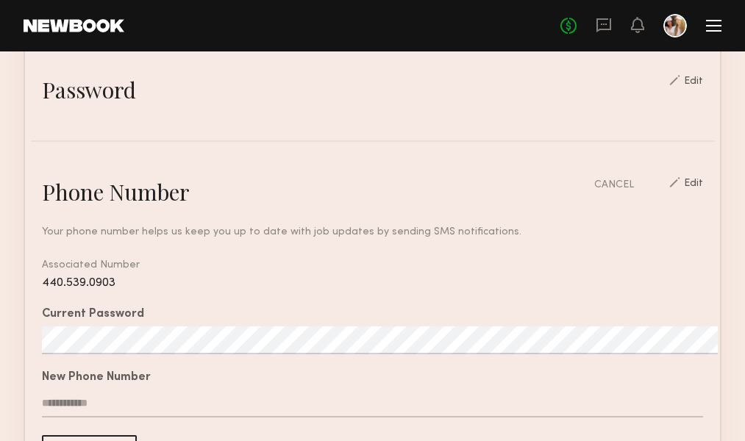
scroll to position [565, 0]
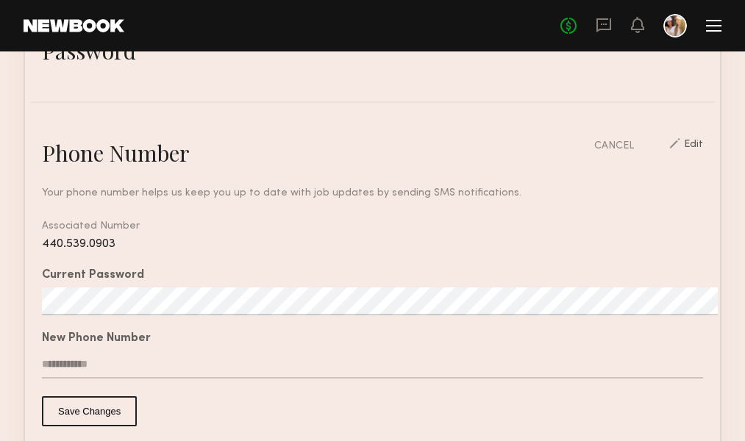
click at [130, 354] on input "text" at bounding box center [372, 365] width 661 height 28
type input "**********"
click at [79, 410] on button "Save Changes" at bounding box center [89, 411] width 95 height 30
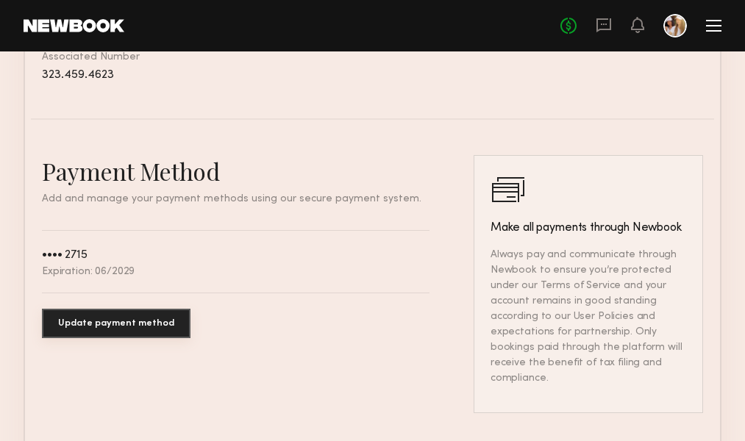
scroll to position [748, 0]
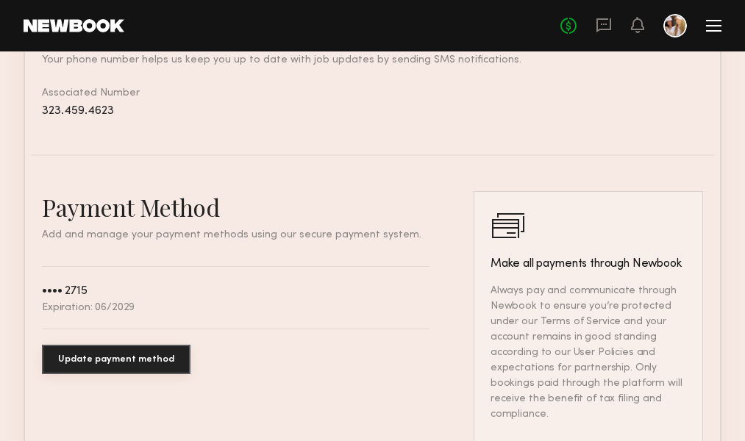
scroll to position [712, 0]
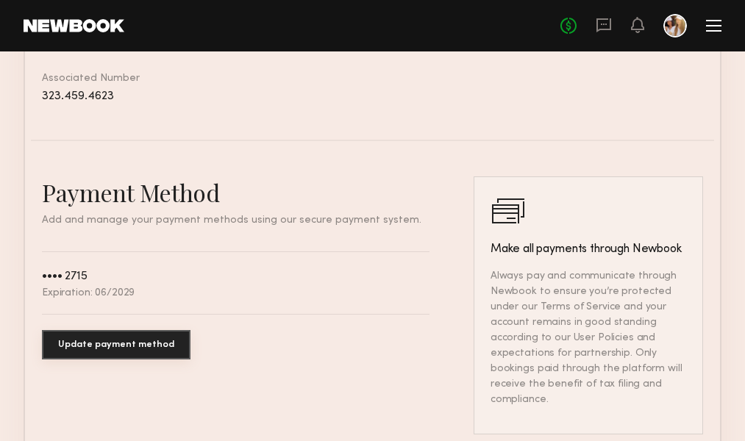
click at [112, 283] on div "•••• 2715 Expiration: 06/2029" at bounding box center [88, 283] width 93 height 31
click at [74, 343] on button "Update payment method" at bounding box center [116, 344] width 149 height 29
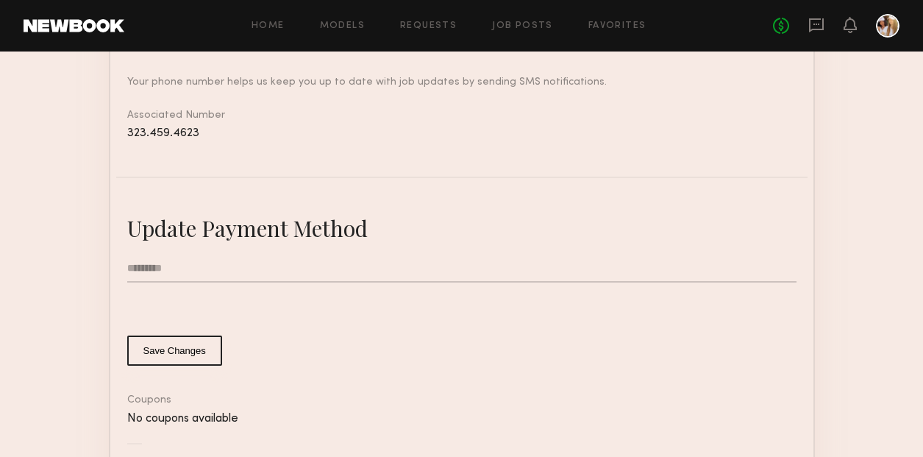
scroll to position [677, 0]
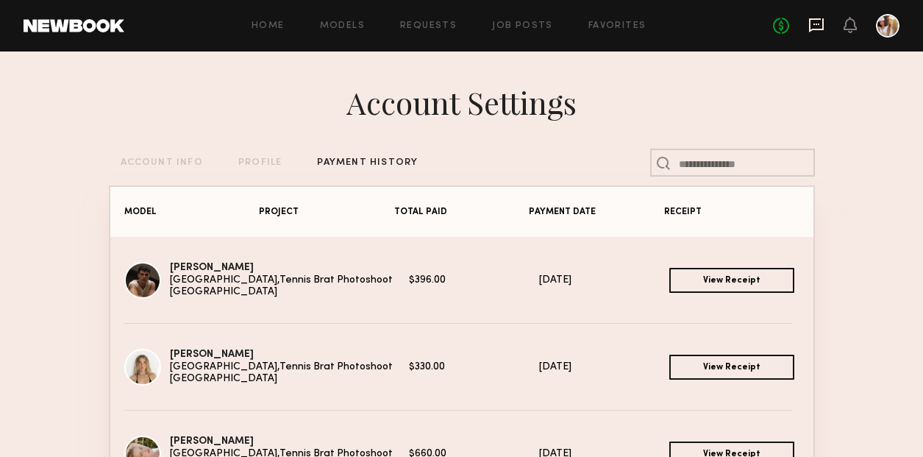
click at [744, 26] on icon at bounding box center [816, 25] width 16 height 16
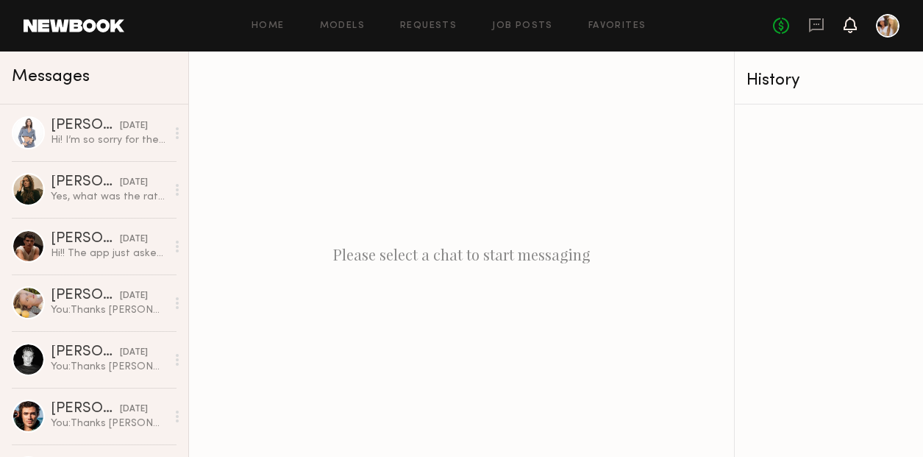
click at [744, 27] on icon at bounding box center [850, 24] width 12 height 10
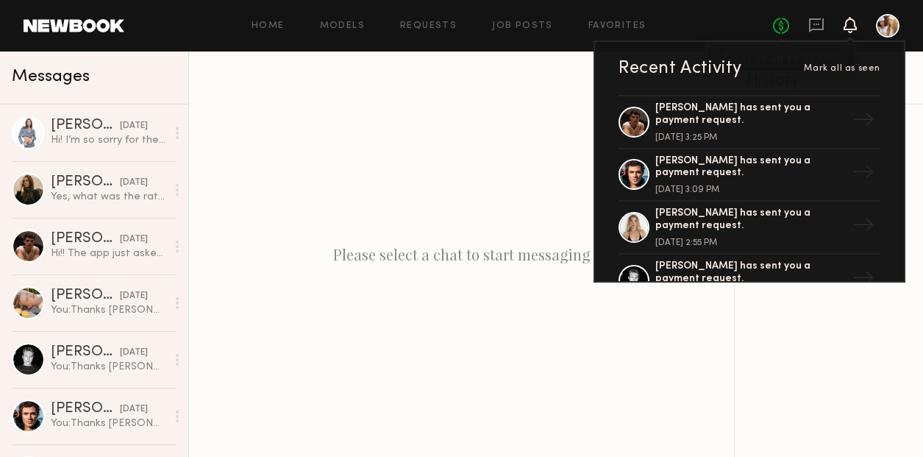
click at [744, 27] on link "No fees up to $5,000" at bounding box center [781, 26] width 16 height 16
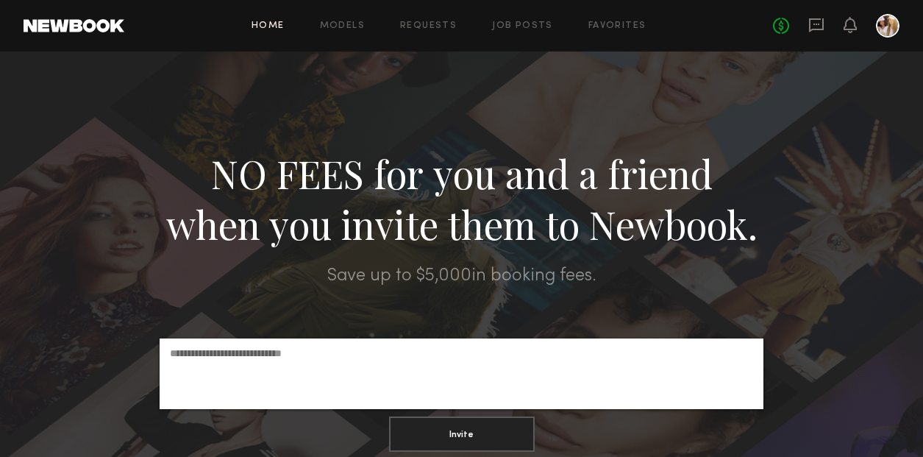
click at [271, 23] on link "Home" at bounding box center [267, 26] width 33 height 10
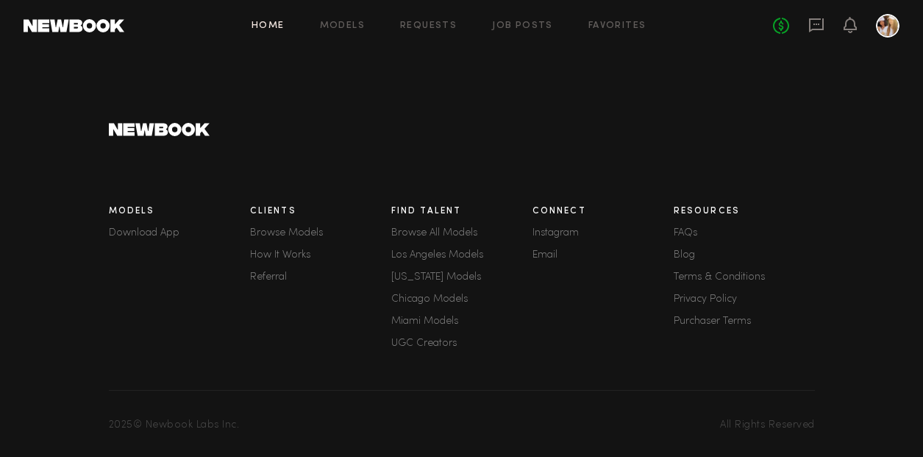
scroll to position [2192, 0]
click at [744, 24] on div at bounding box center [888, 26] width 24 height 24
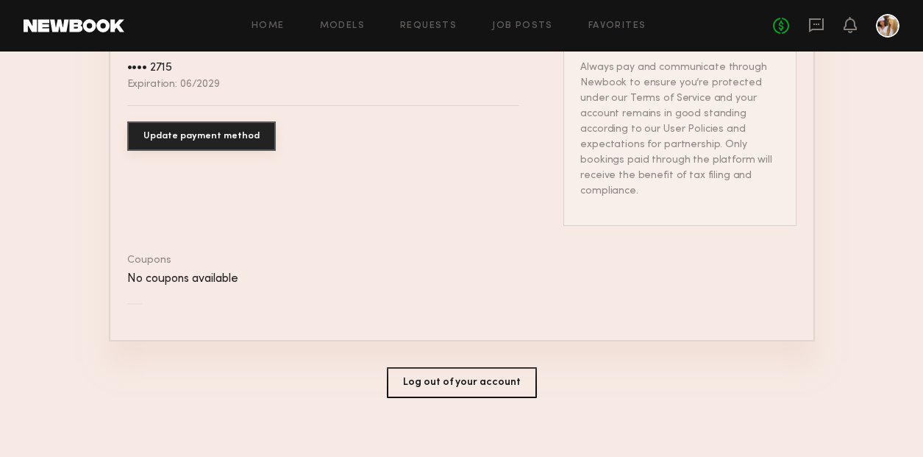
scroll to position [921, 0]
click at [744, 20] on div at bounding box center [888, 26] width 24 height 24
click at [744, 18] on div at bounding box center [888, 26] width 24 height 24
click at [266, 24] on link "Home" at bounding box center [267, 26] width 33 height 10
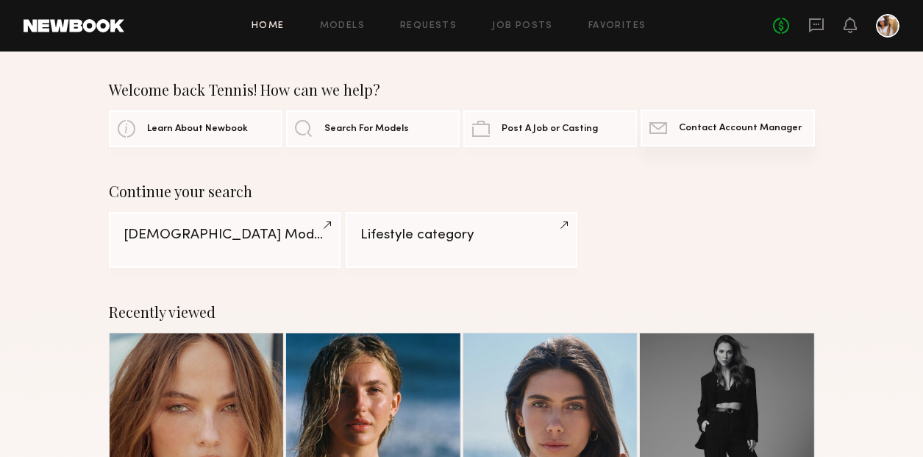
click at [744, 130] on span "Contact Account Manager" at bounding box center [740, 129] width 123 height 10
click at [744, 25] on div at bounding box center [888, 26] width 24 height 24
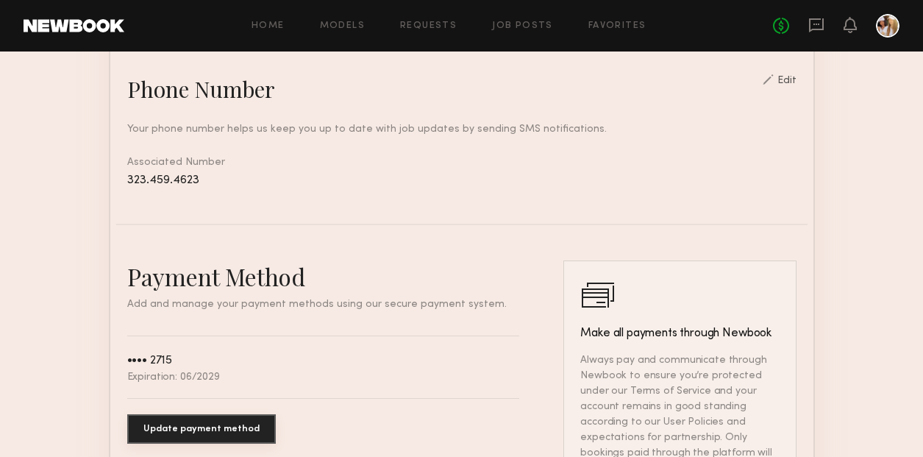
scroll to position [629, 0]
click at [273, 25] on link "Home" at bounding box center [267, 26] width 33 height 10
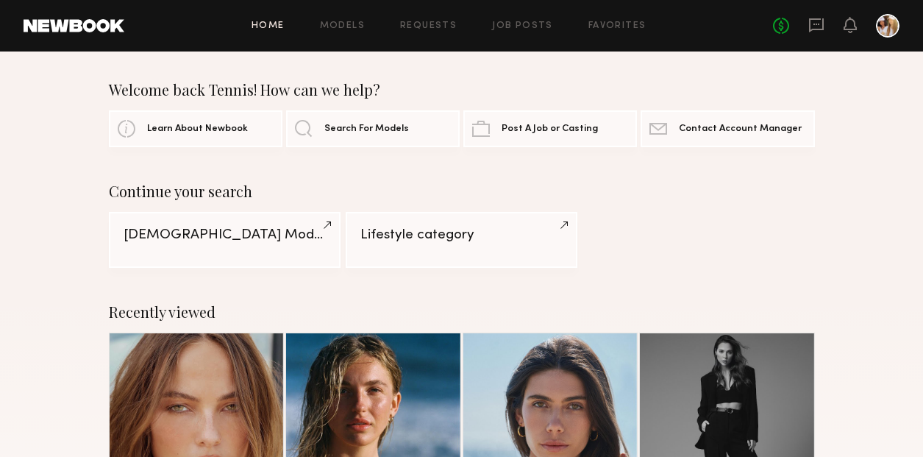
click at [679, 246] on div "Male Models Lifestyle category" at bounding box center [462, 240] width 706 height 56
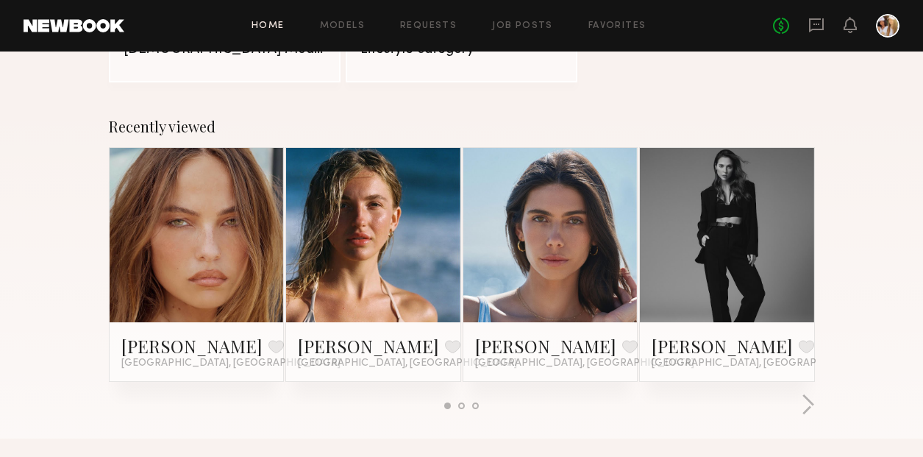
scroll to position [185, 0]
click at [744, 404] on button "button" at bounding box center [808, 405] width 14 height 24
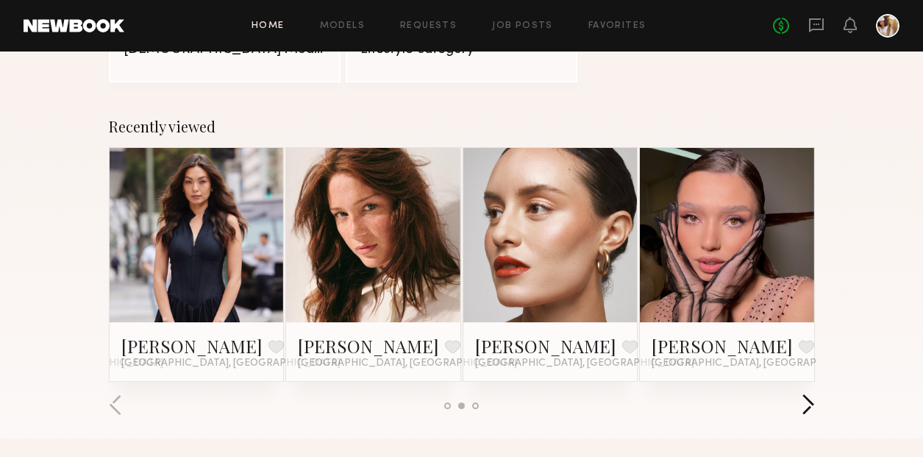
click at [744, 404] on button "button" at bounding box center [808, 405] width 14 height 24
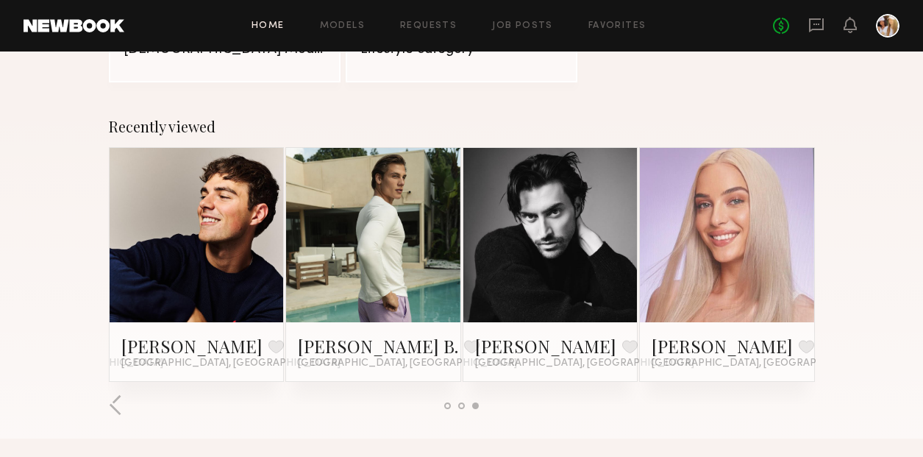
click at [744, 404] on div at bounding box center [462, 405] width 706 height 24
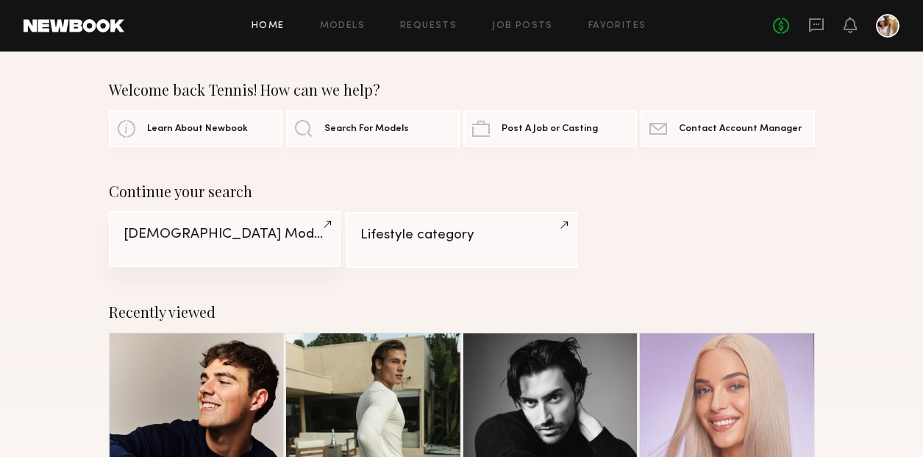
scroll to position [0, 0]
click at [325, 222] on link "Male Models" at bounding box center [225, 239] width 232 height 56
